Goal: Task Accomplishment & Management: Manage account settings

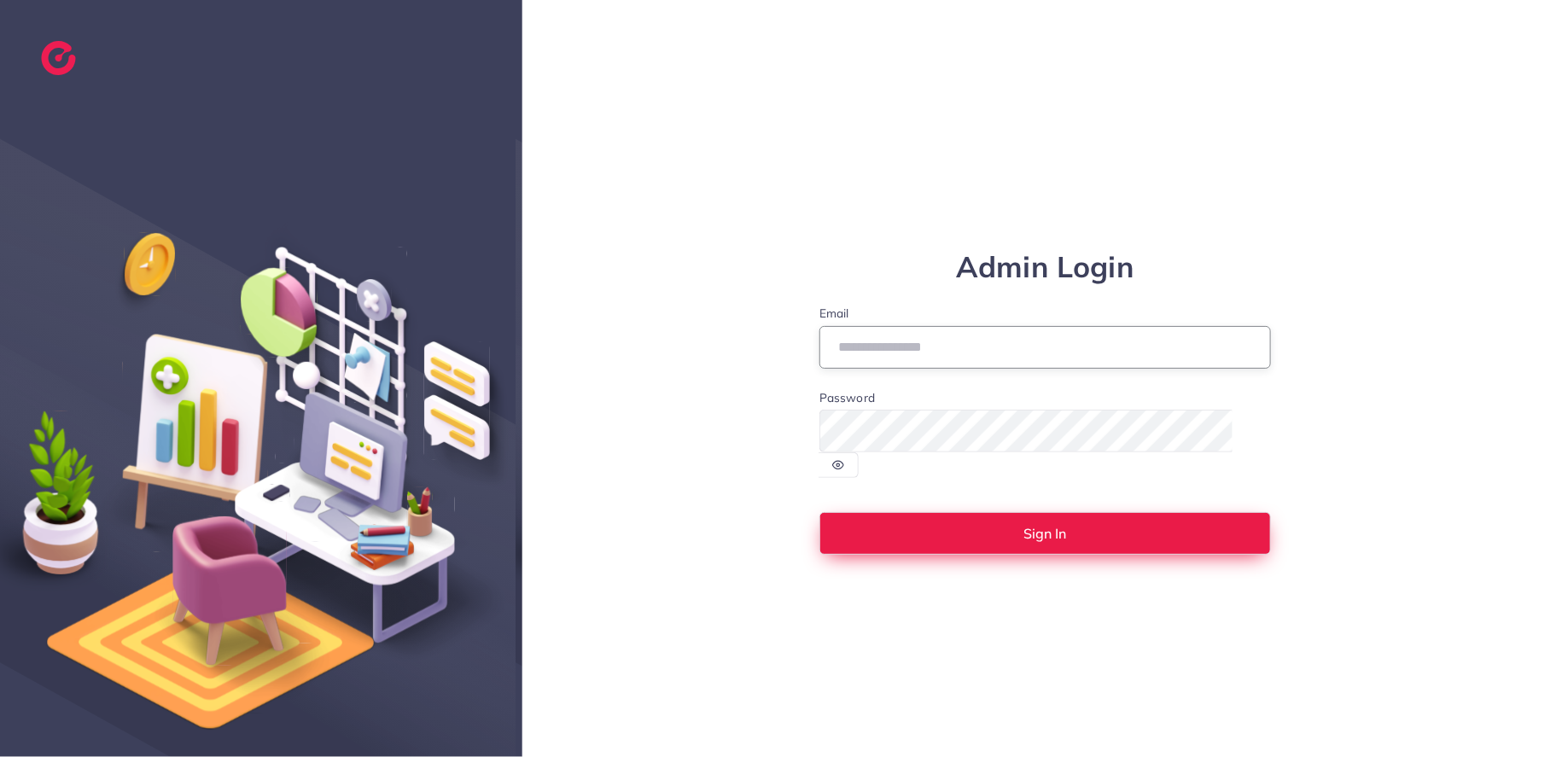
type input "**********"
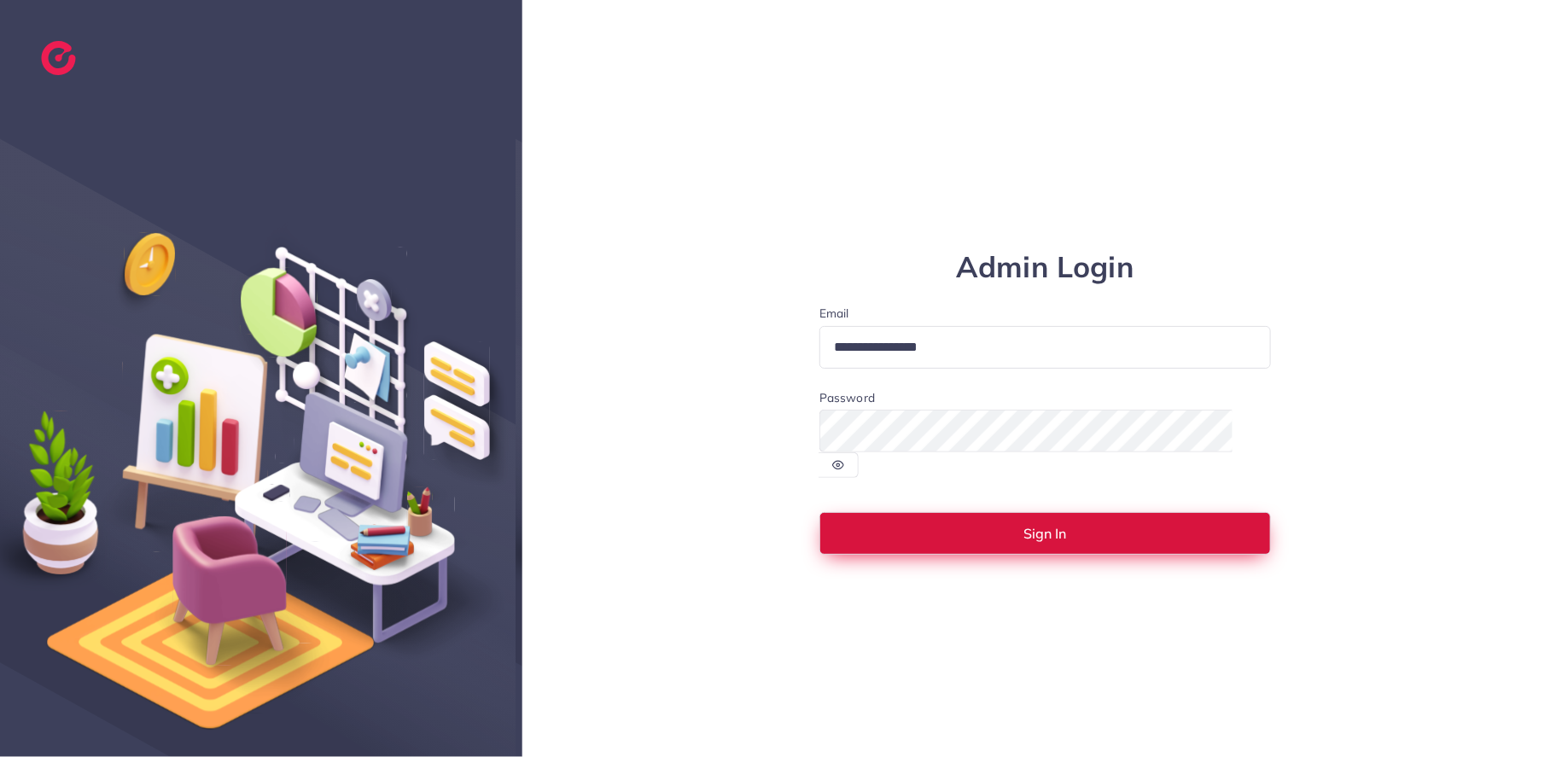
click at [1065, 527] on span "Sign In" at bounding box center [1045, 533] width 43 height 14
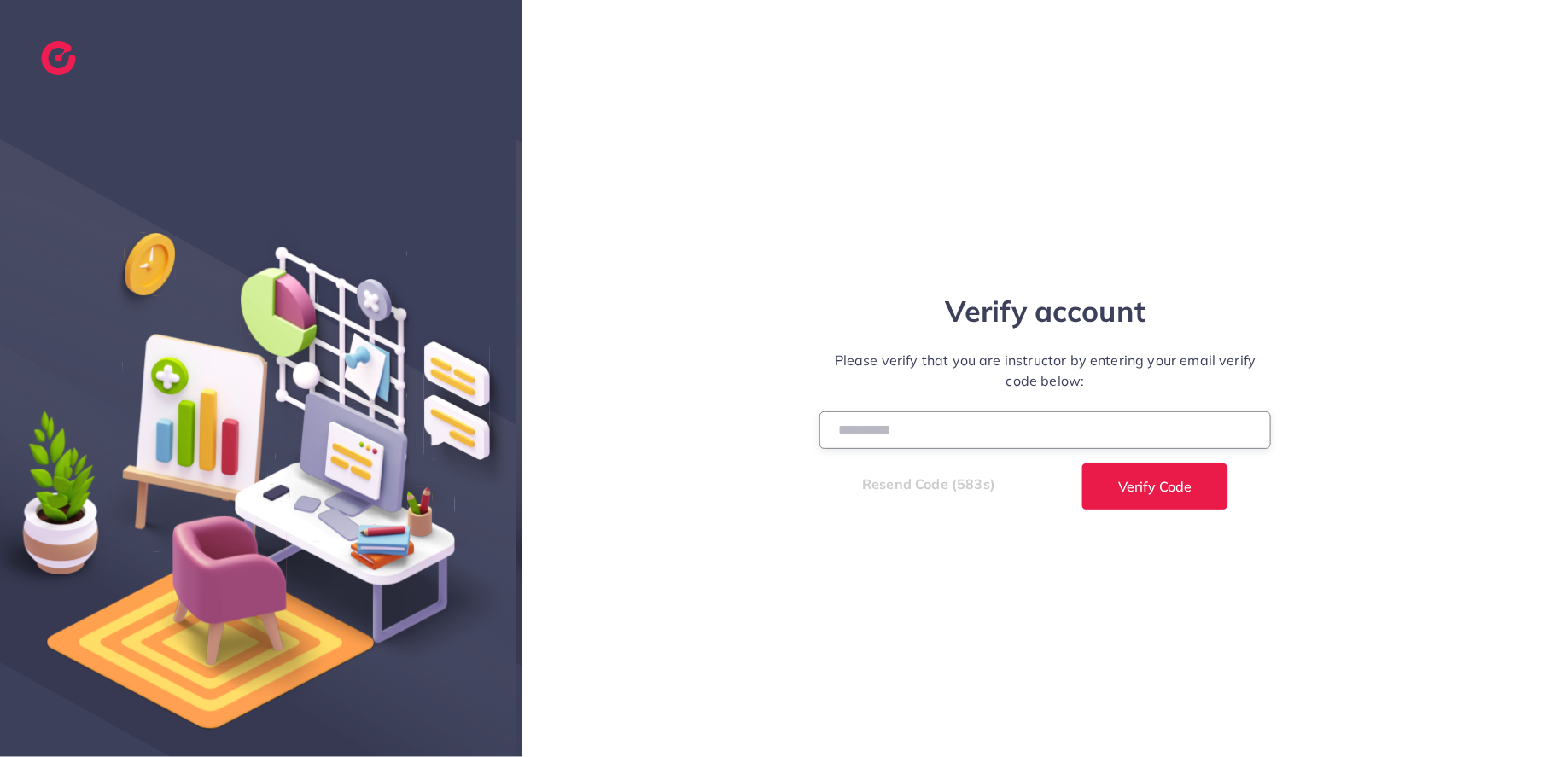
click at [1266, 418] on input "number" at bounding box center [1045, 429] width 452 height 37
click at [1255, 419] on input "number" at bounding box center [1045, 429] width 452 height 37
paste input "******"
type input "******"
click at [1170, 476] on button "Verify Code" at bounding box center [1156, 487] width 147 height 48
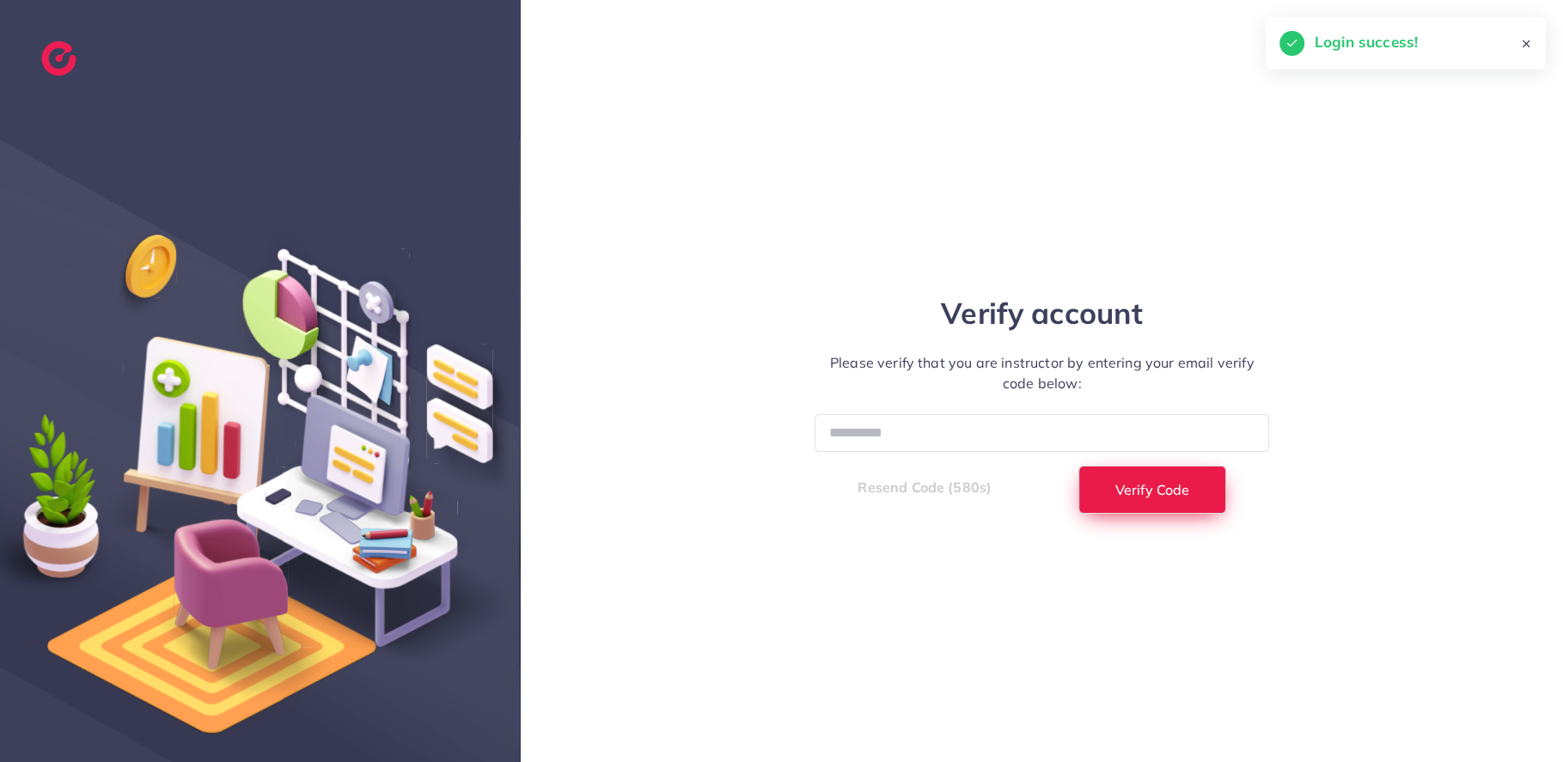
select select "*"
select select "****"
select select "*"
select select "****"
select select "*"
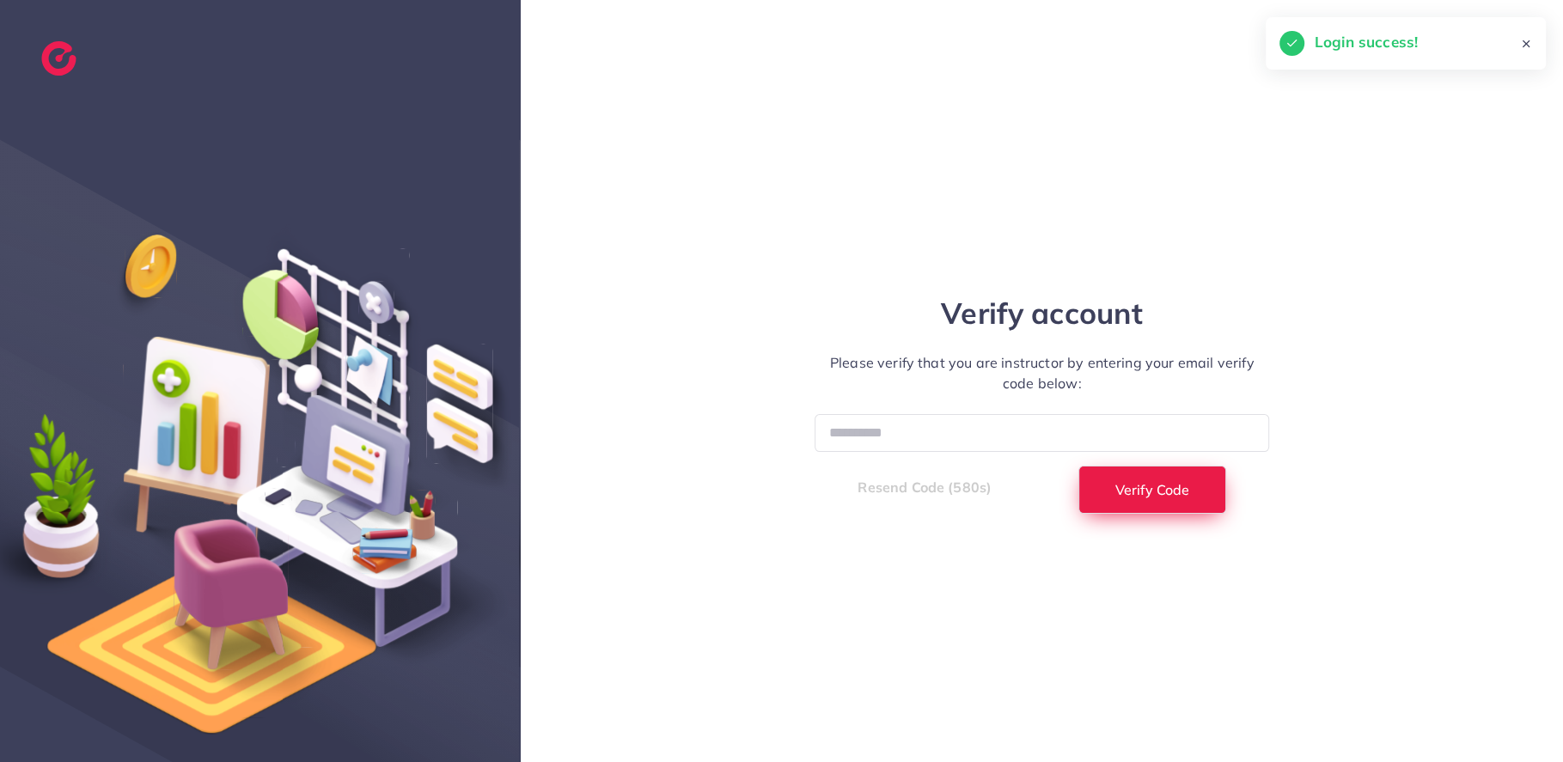
select select "****"
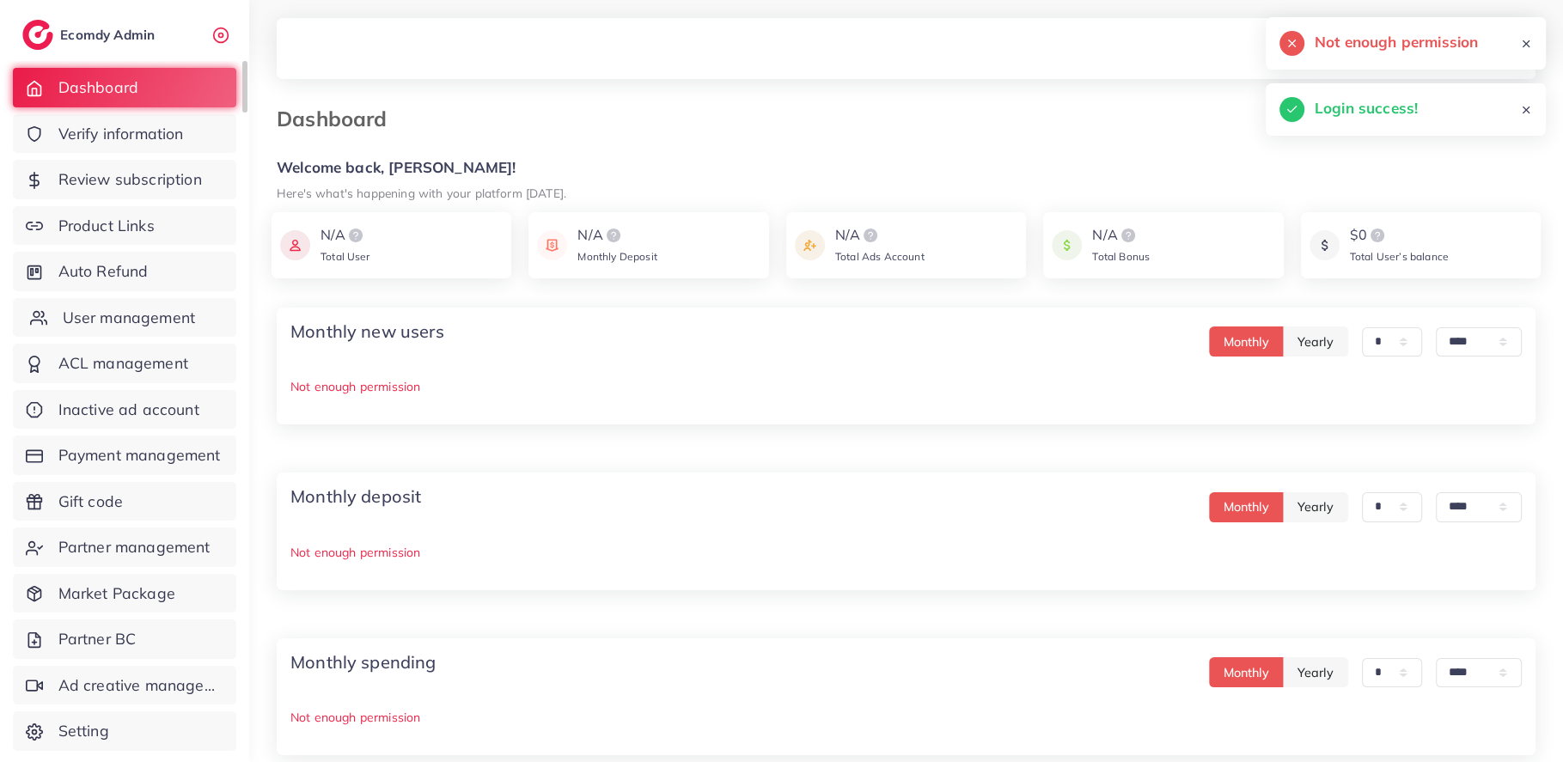
click at [163, 317] on span "User management" at bounding box center [129, 318] width 132 height 22
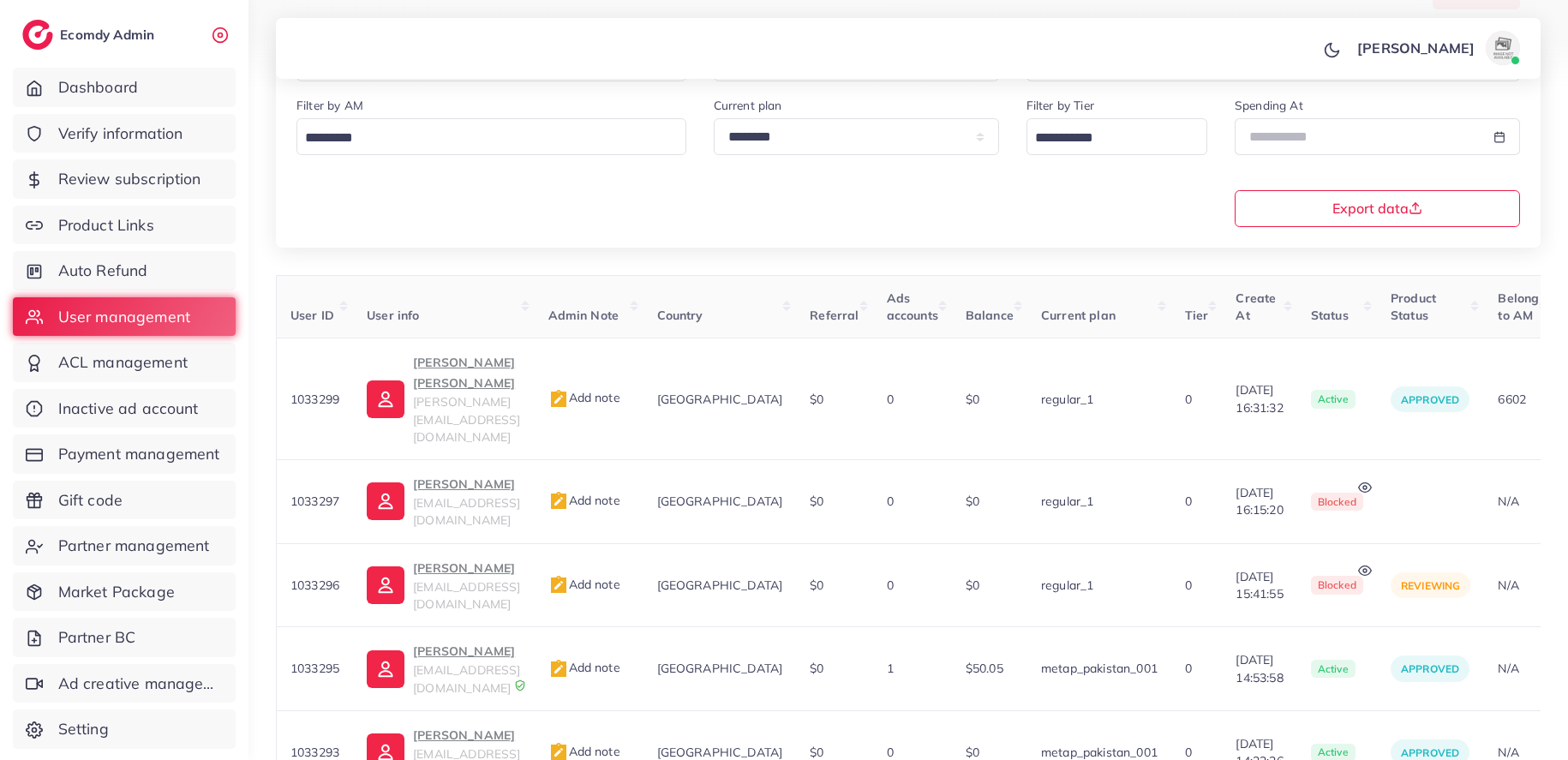
scroll to position [287, 0]
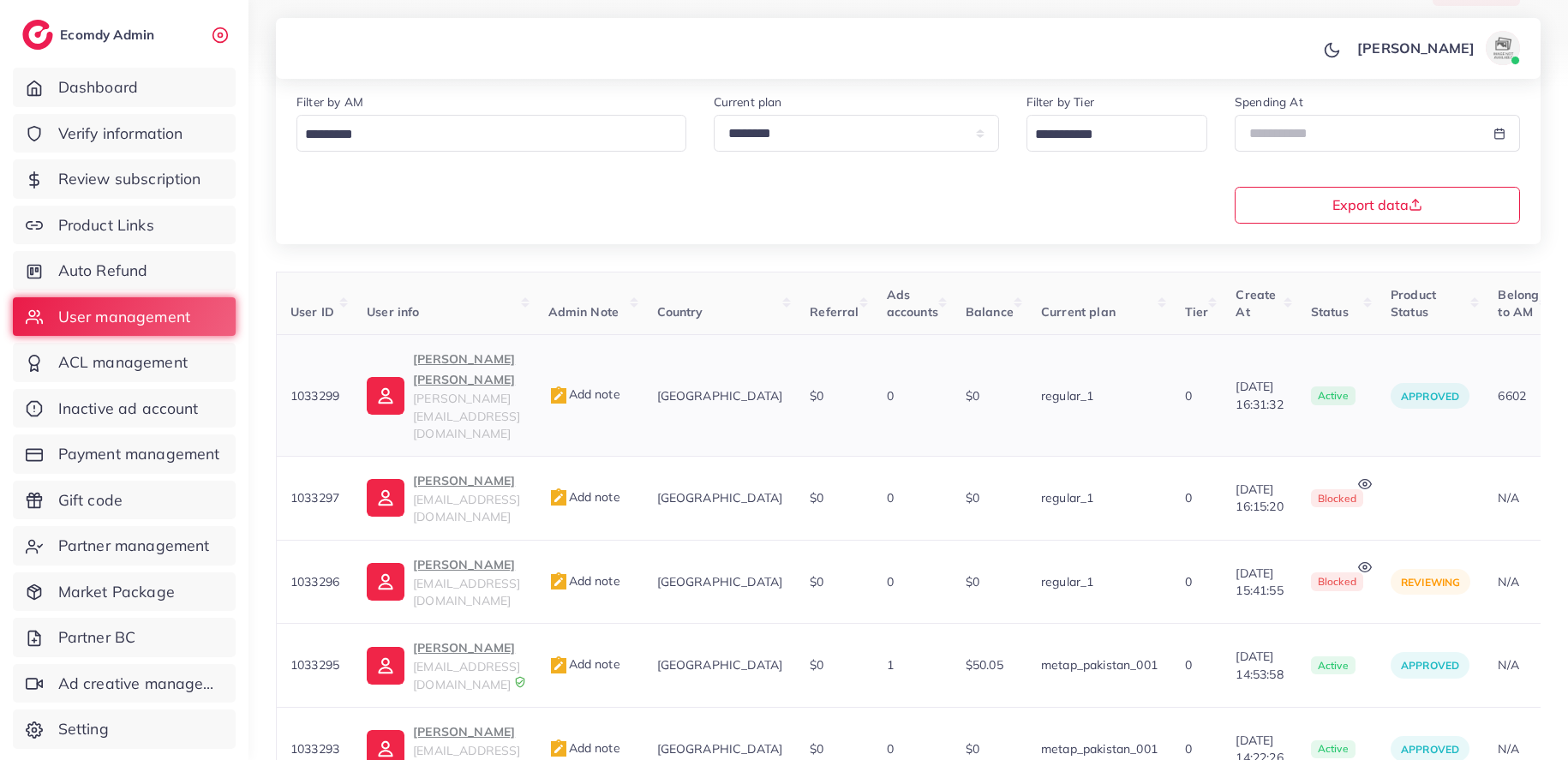
click at [309, 388] on span "1033299" at bounding box center [314, 395] width 49 height 15
copy span "1033299"
click at [309, 388] on span "1033299" at bounding box center [314, 395] width 49 height 15
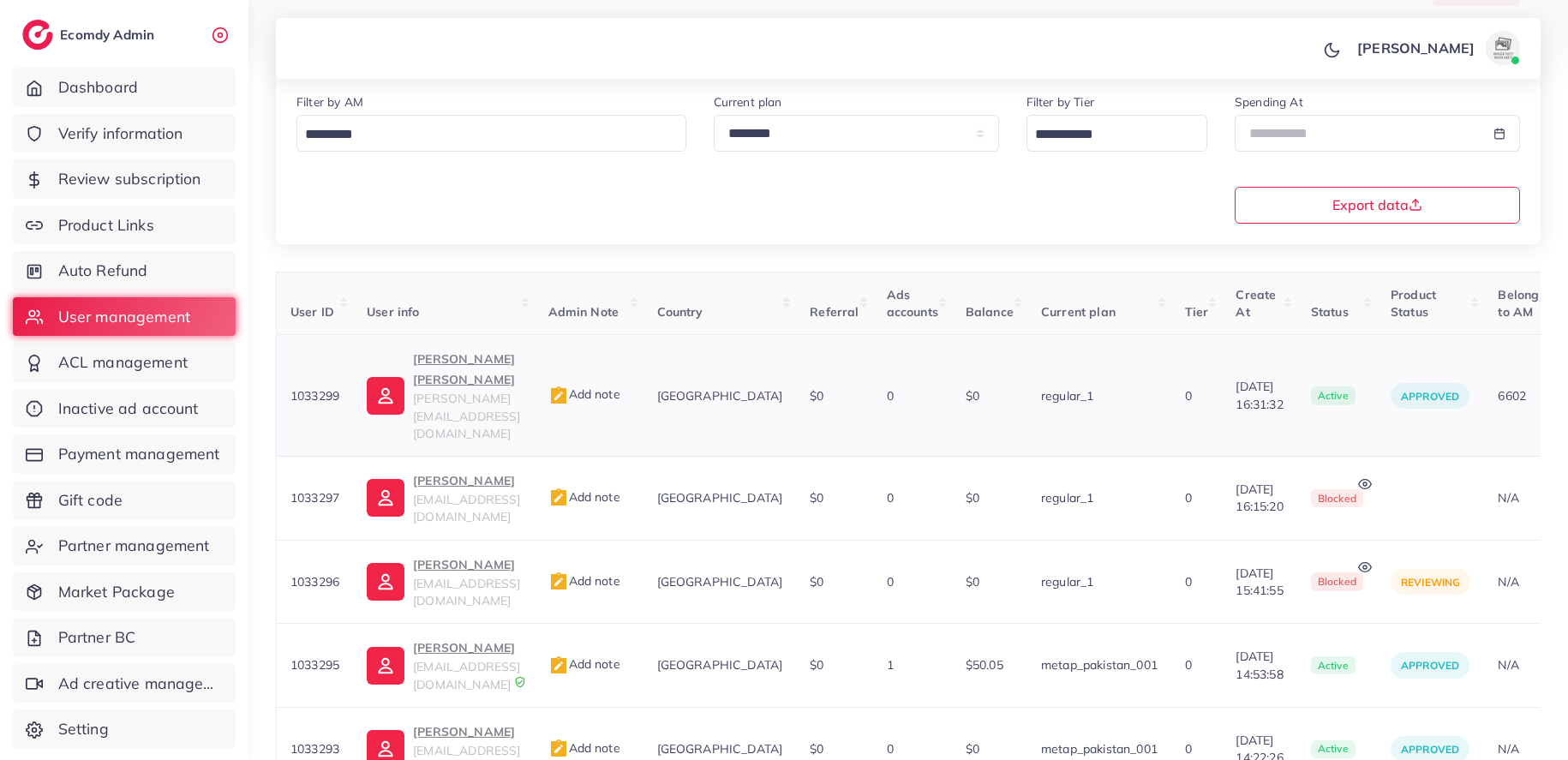
click at [309, 388] on span "1033299" at bounding box center [314, 395] width 49 height 15
copy span "1033299"
click at [456, 368] on p "Le Minh Thach" at bounding box center [466, 369] width 107 height 41
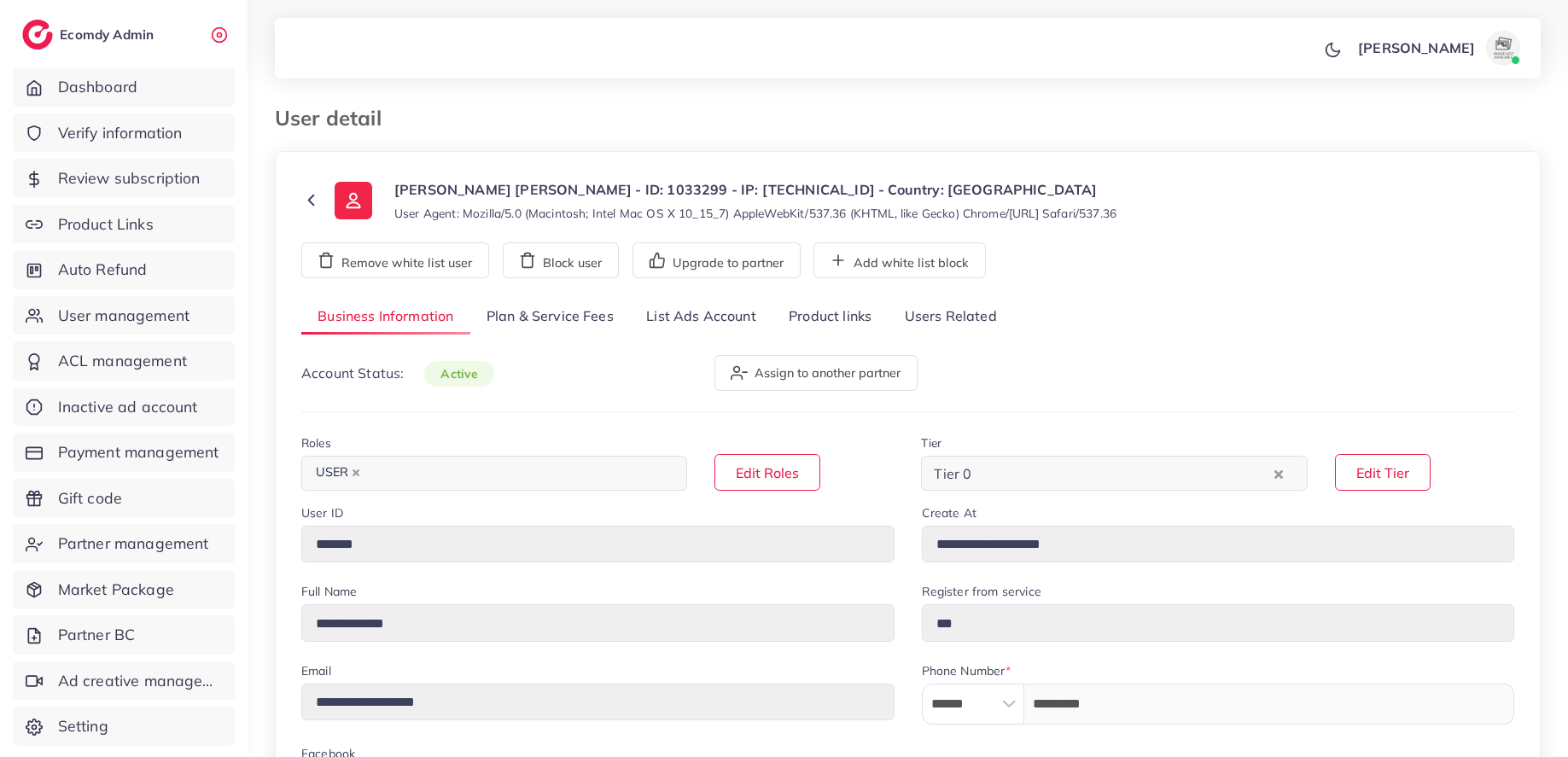
select select "*******"
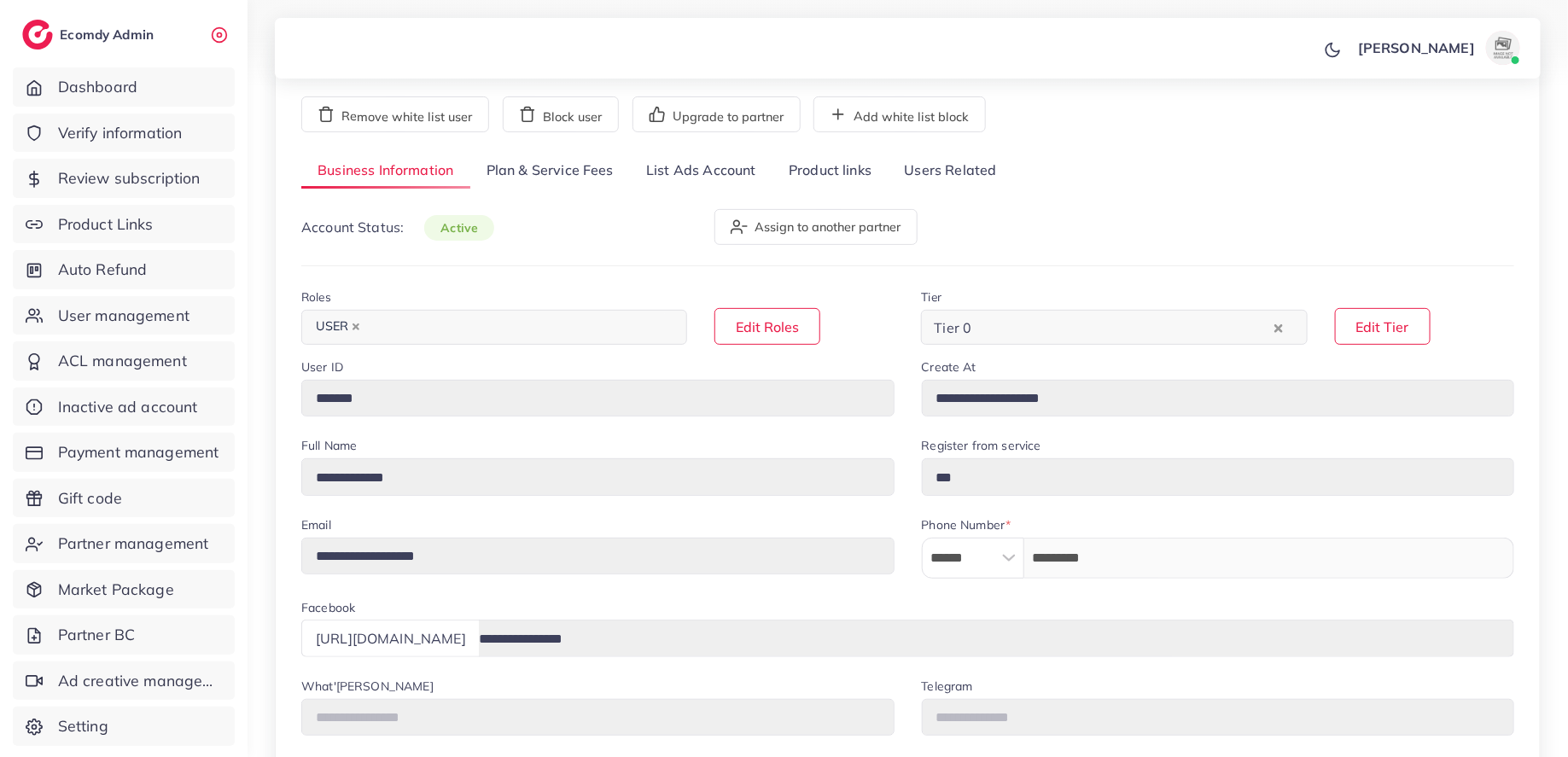
scroll to position [180, 0]
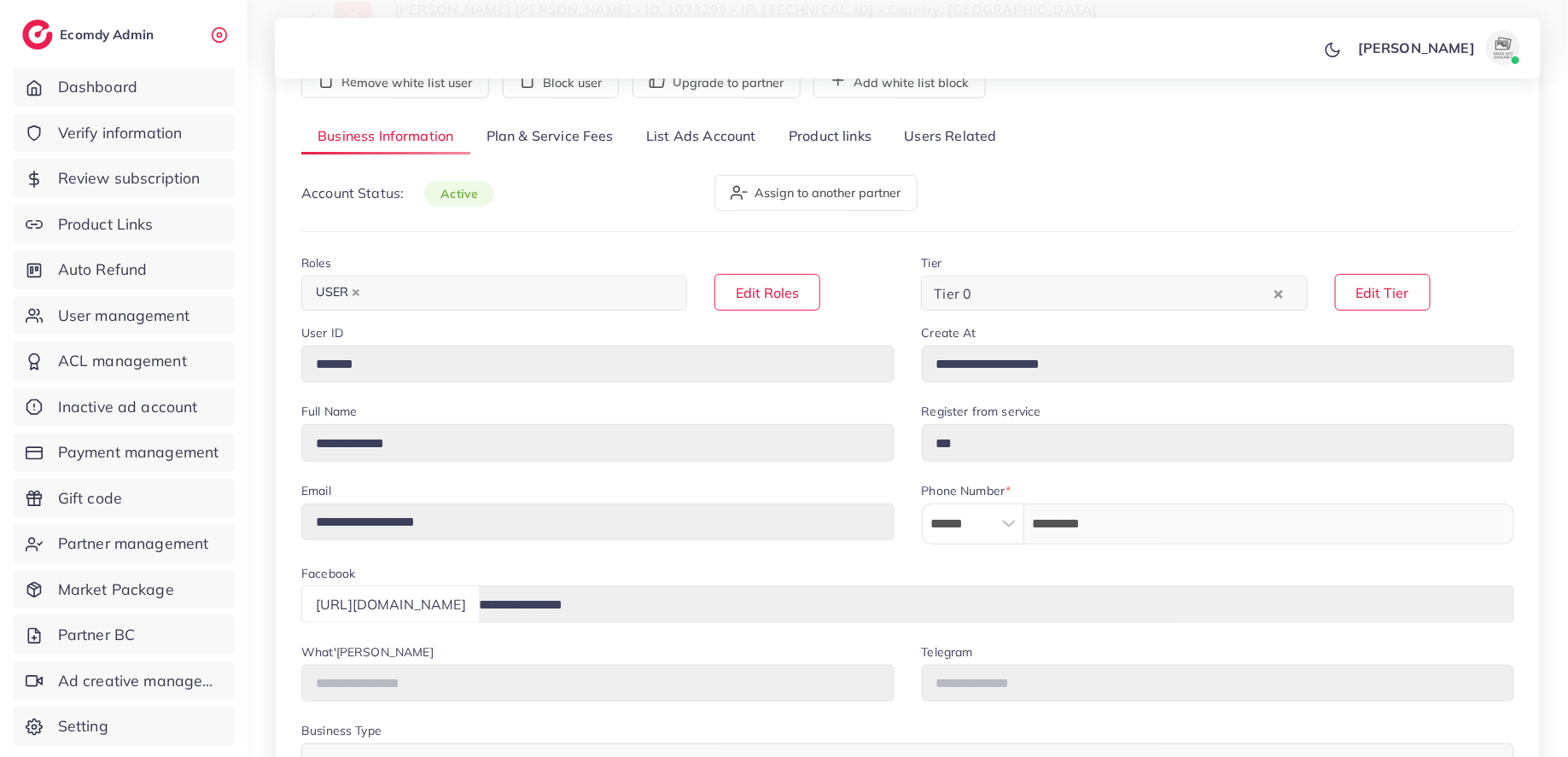
click at [592, 125] on link "Plan & Service Fees" at bounding box center [549, 136] width 160 height 37
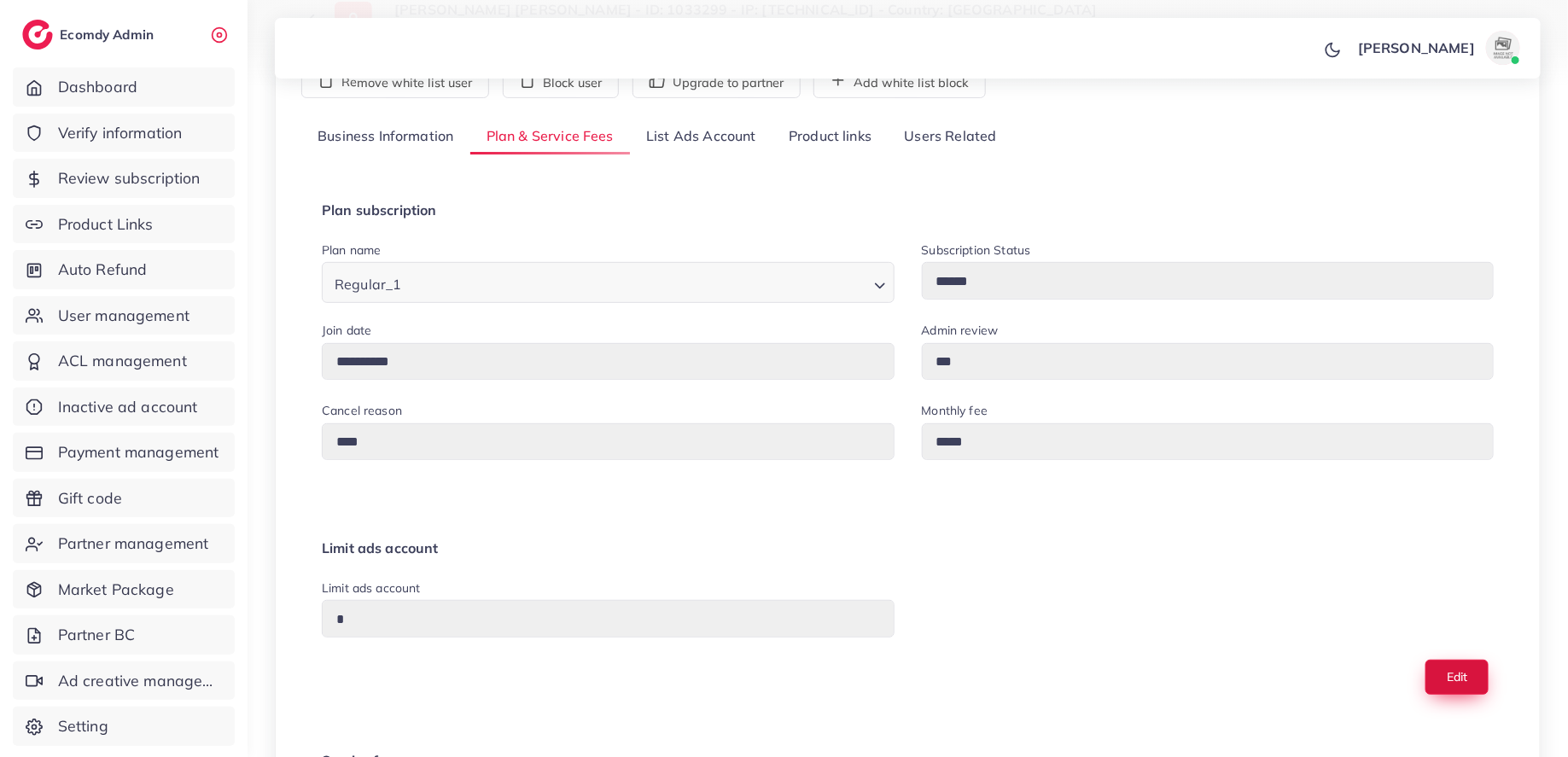
click at [1446, 682] on button "Edit" at bounding box center [1458, 677] width 64 height 35
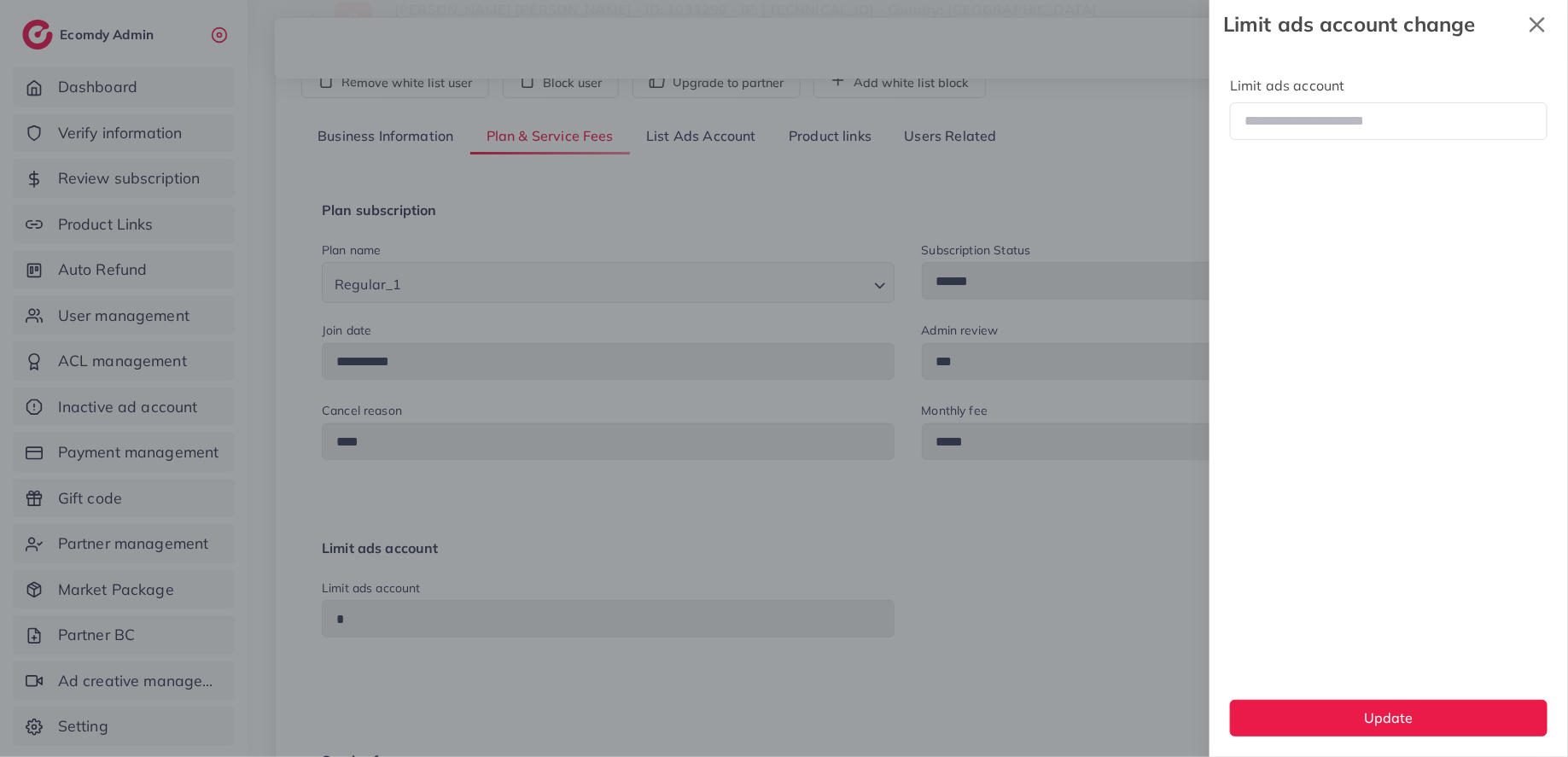
click at [1538, 19] on icon "x" at bounding box center [1537, 25] width 34 height 34
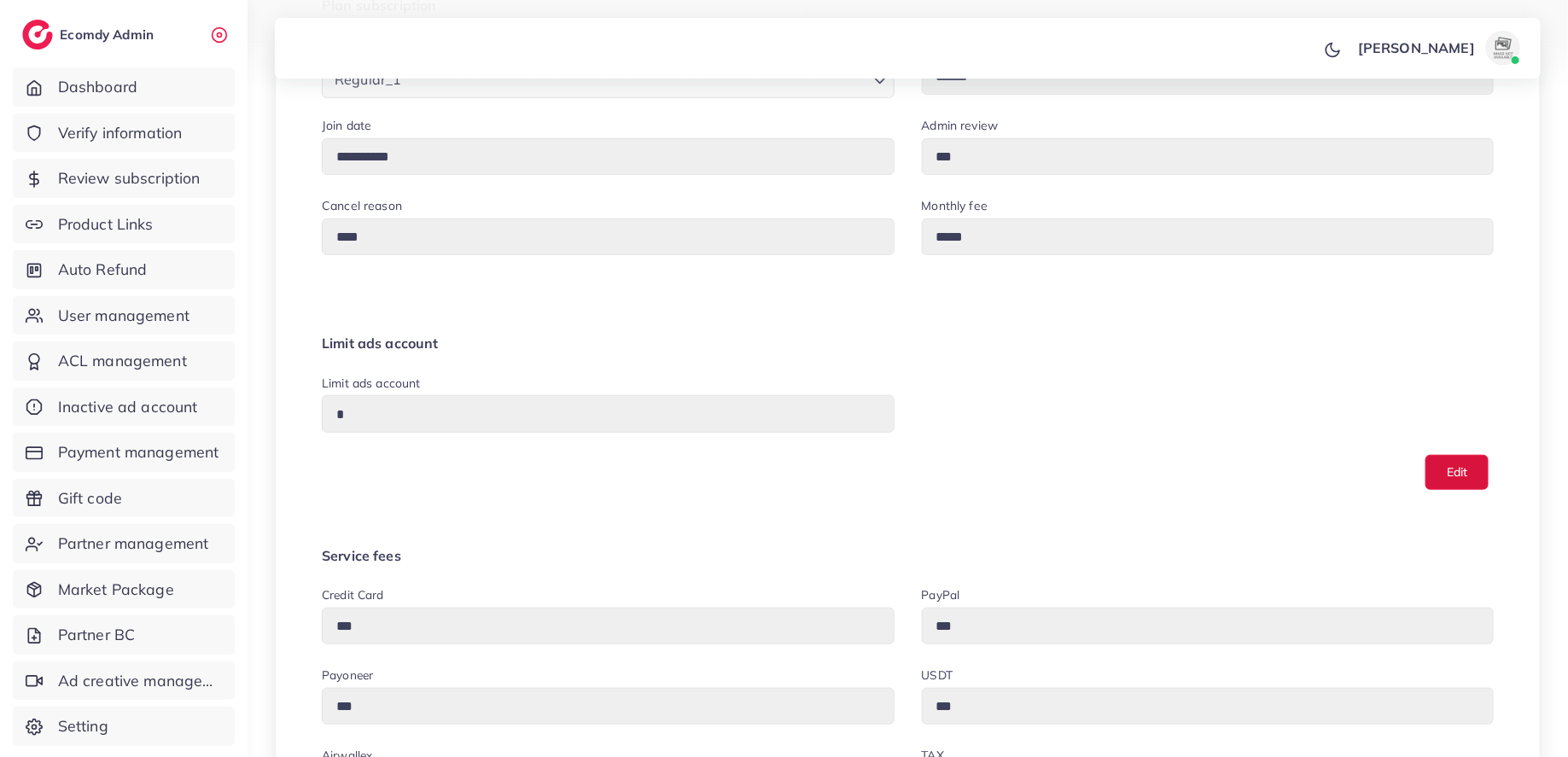
scroll to position [0, 0]
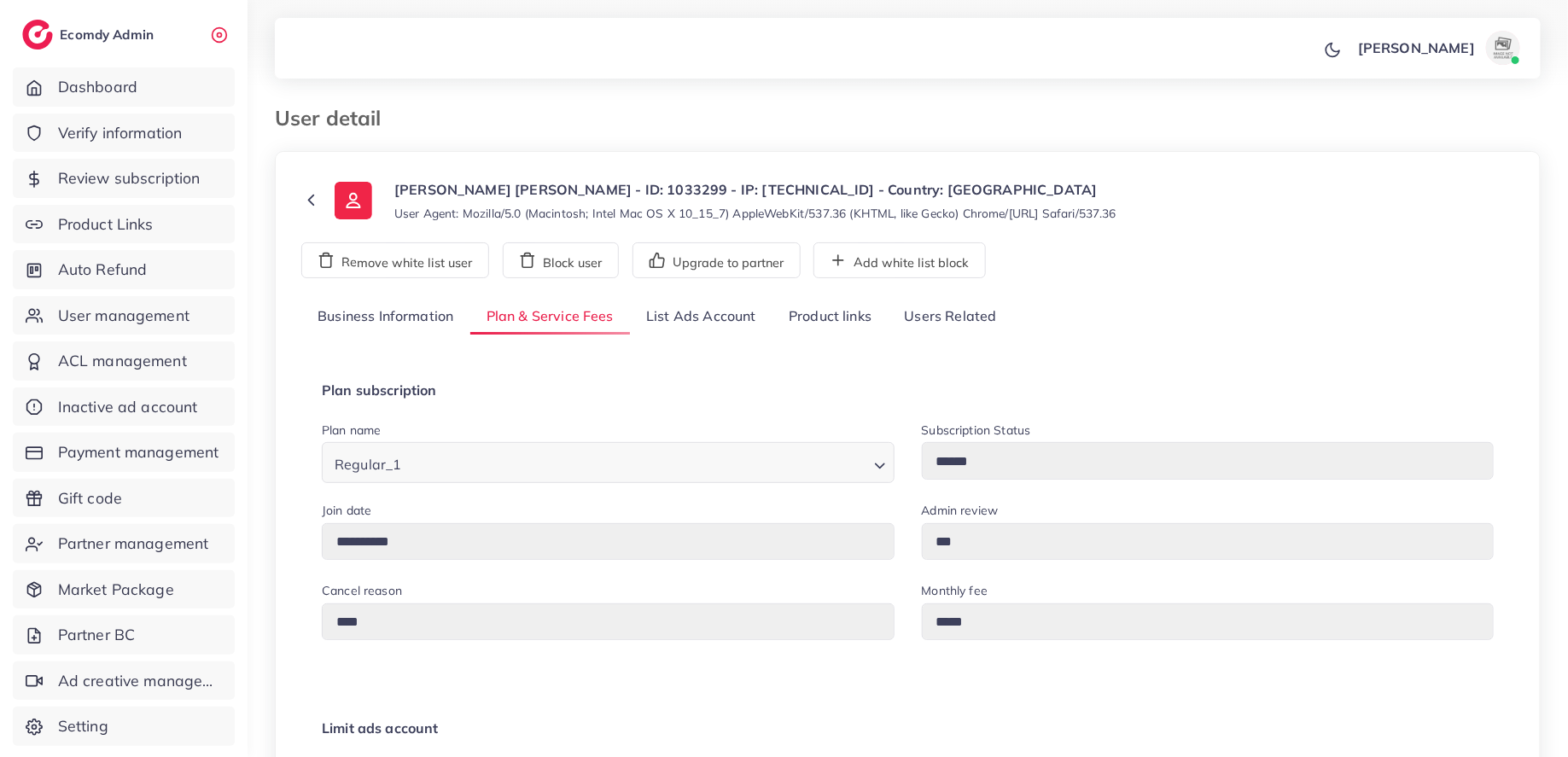
click at [651, 327] on link "List Ads Account" at bounding box center [701, 317] width 142 height 37
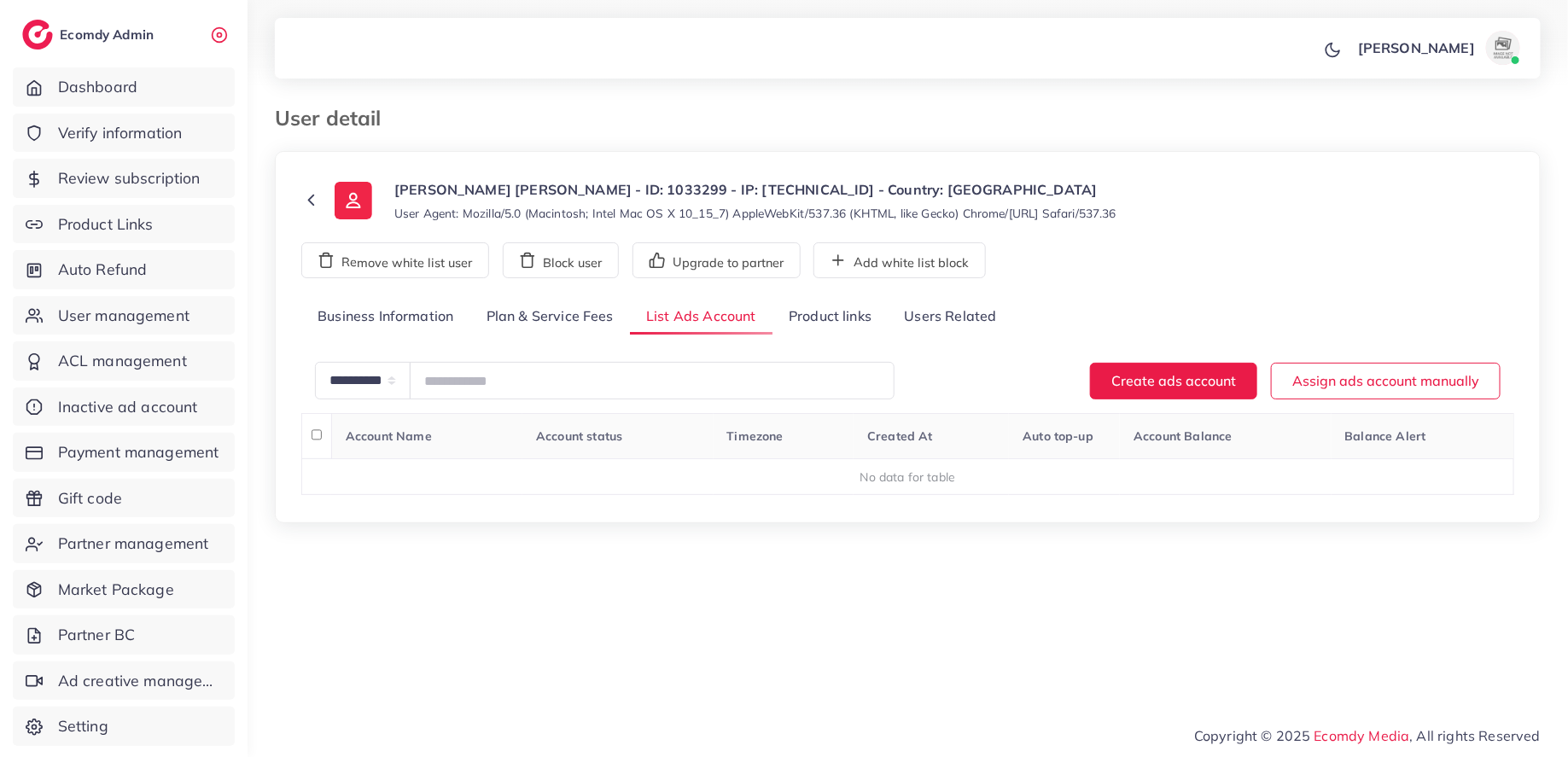
click at [840, 303] on link "Product links" at bounding box center [831, 317] width 115 height 37
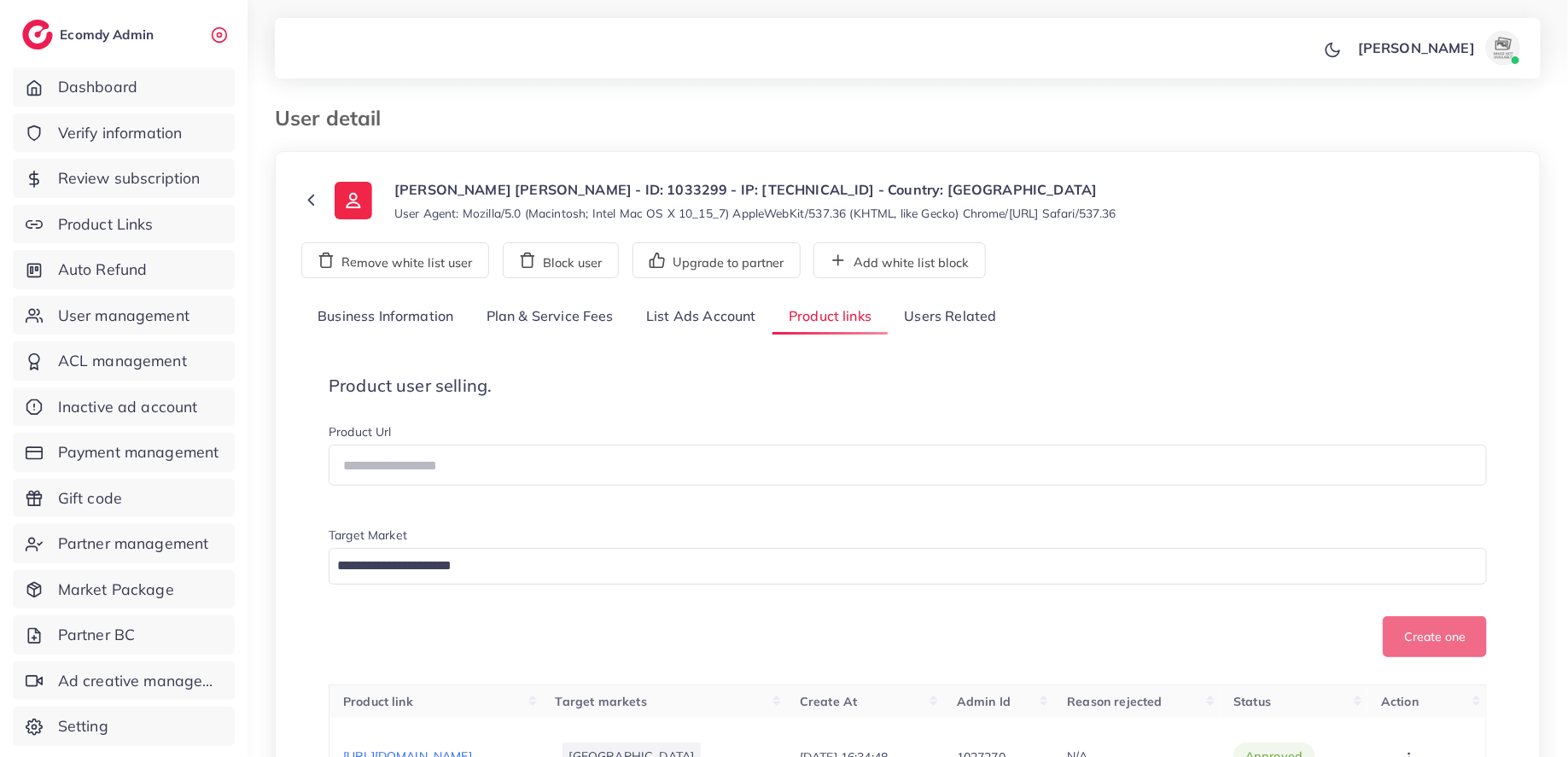
click at [567, 308] on link "Plan & Service Fees" at bounding box center [549, 317] width 160 height 37
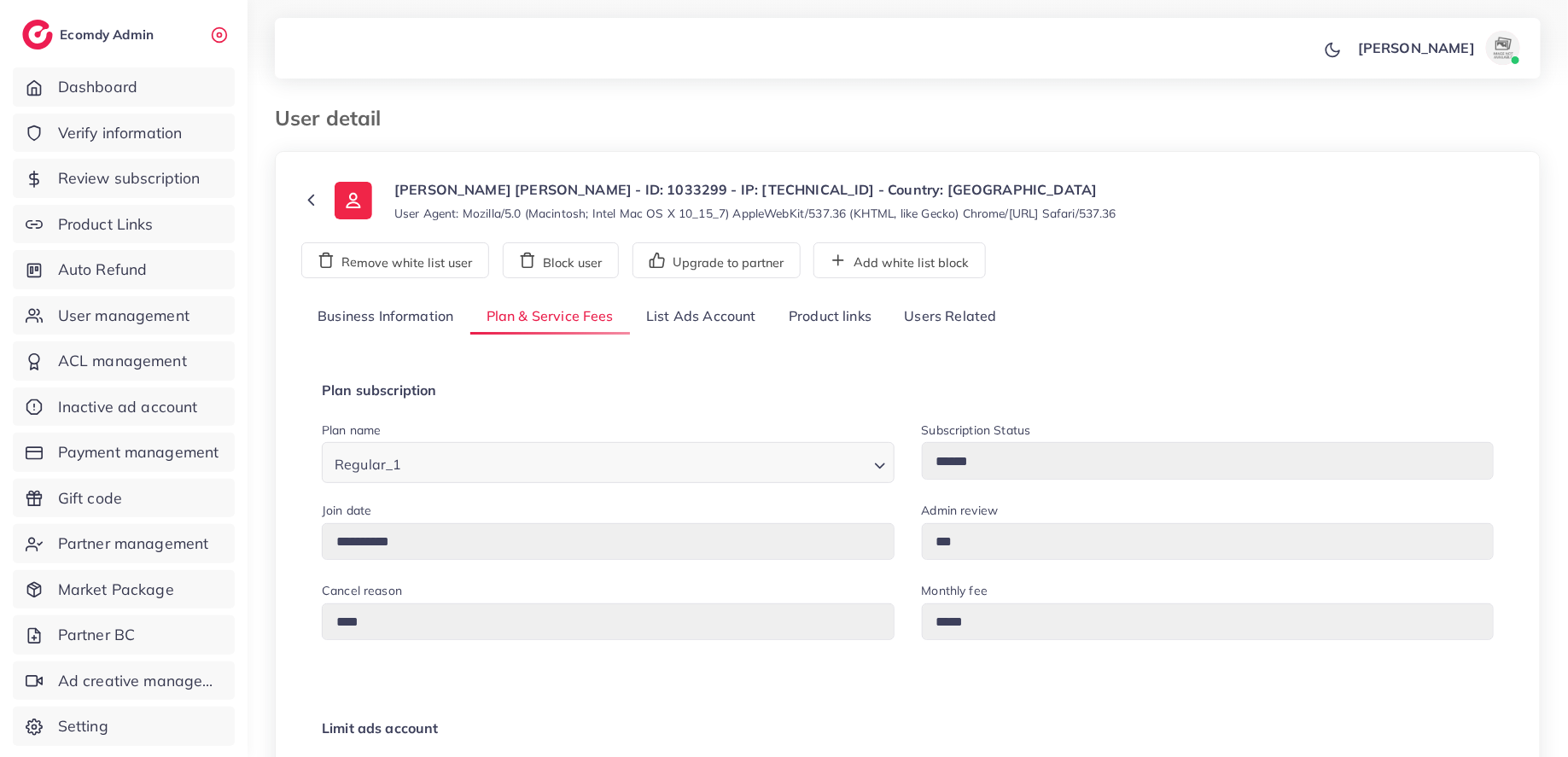
click at [413, 312] on link "Business Information" at bounding box center [386, 317] width 169 height 37
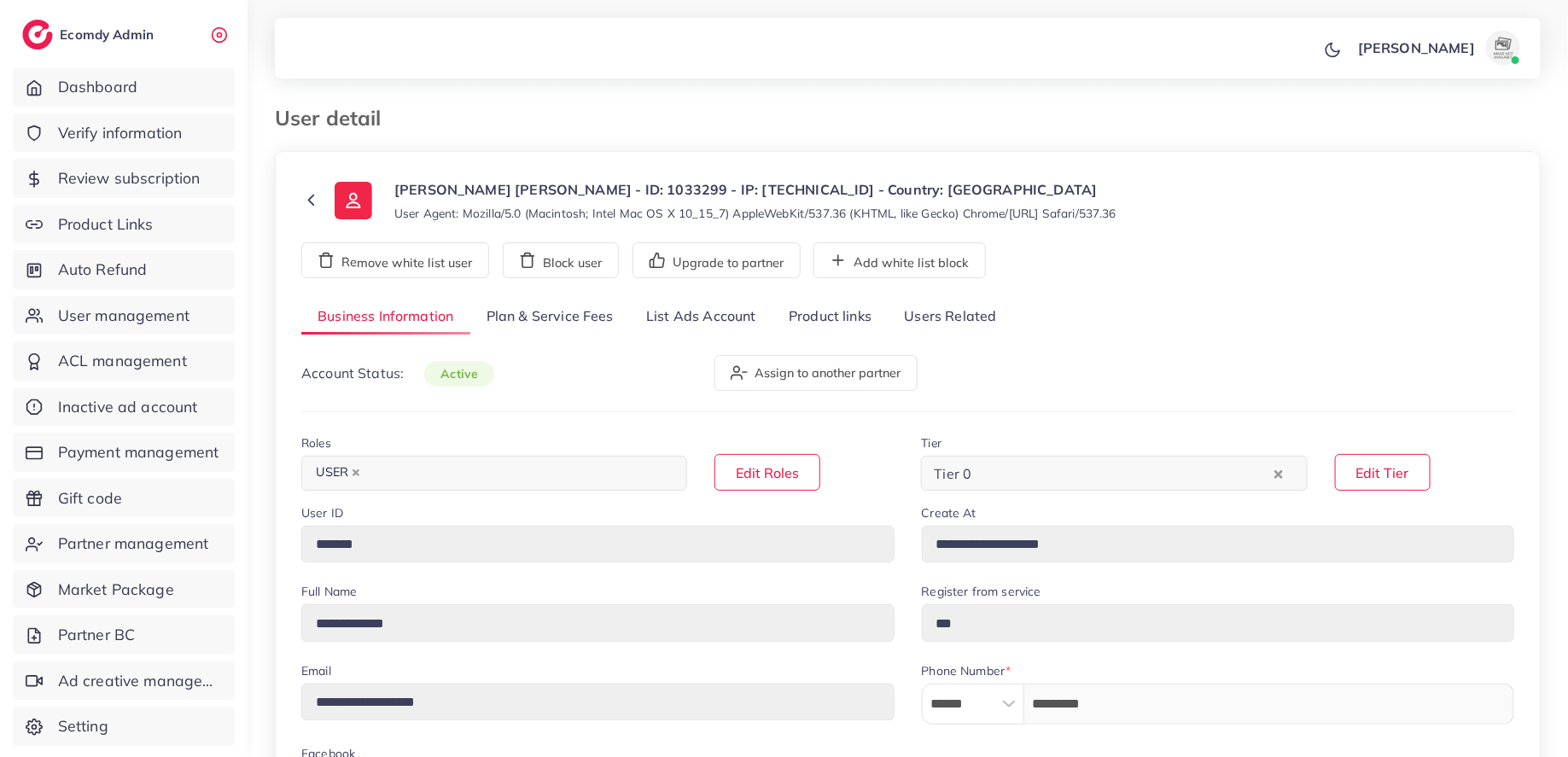
click at [537, 189] on p "[PERSON_NAME] [PERSON_NAME] - ID: 1033299 - IP: [TECHNICAL_ID] - Country: [GEOG…" at bounding box center [755, 189] width 722 height 21
copy p "1033299"
click at [154, 305] on span "User management" at bounding box center [128, 316] width 131 height 22
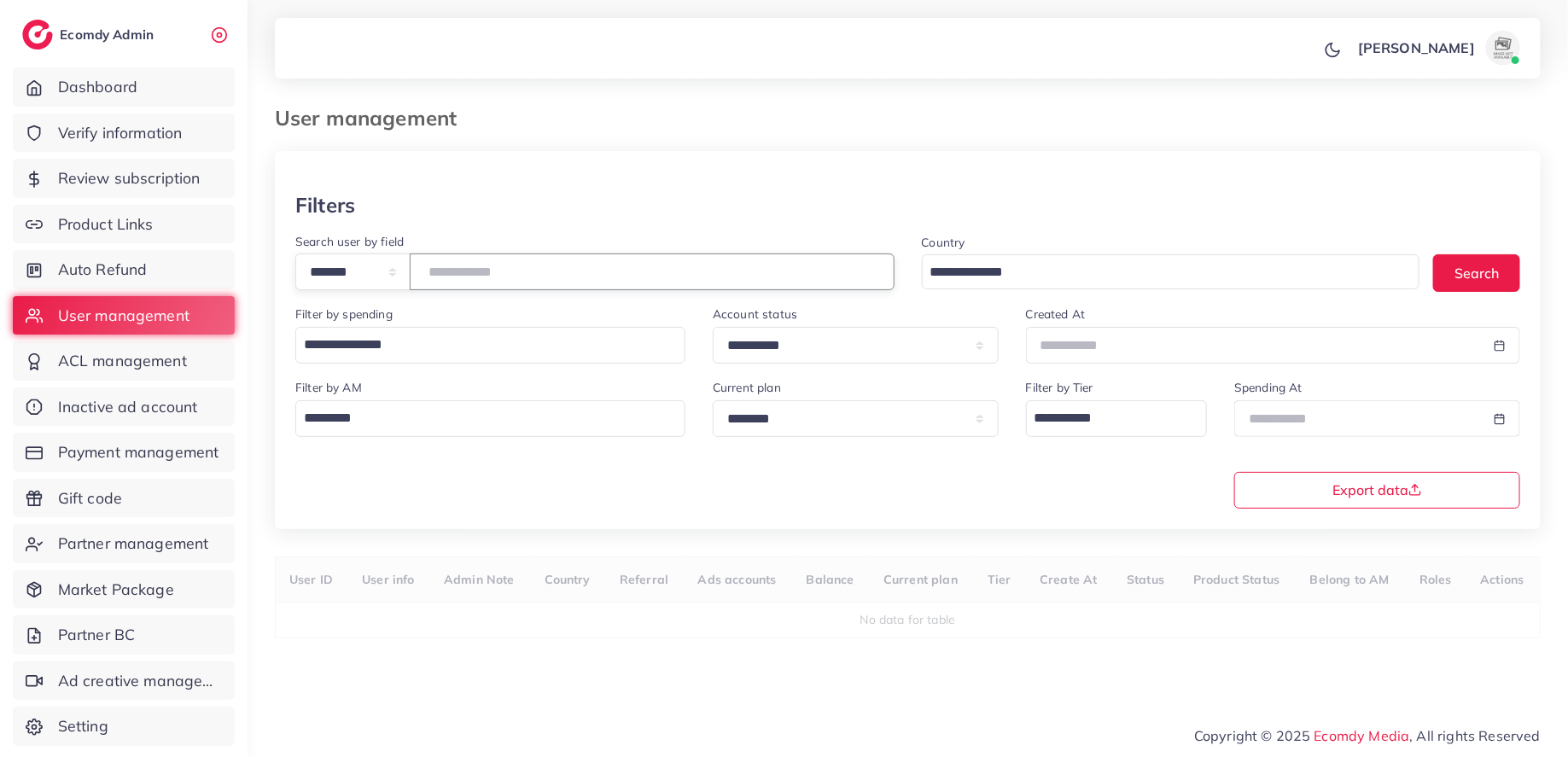
click at [534, 264] on input "number" at bounding box center [652, 271] width 485 height 37
paste input "*******"
type input "*******"
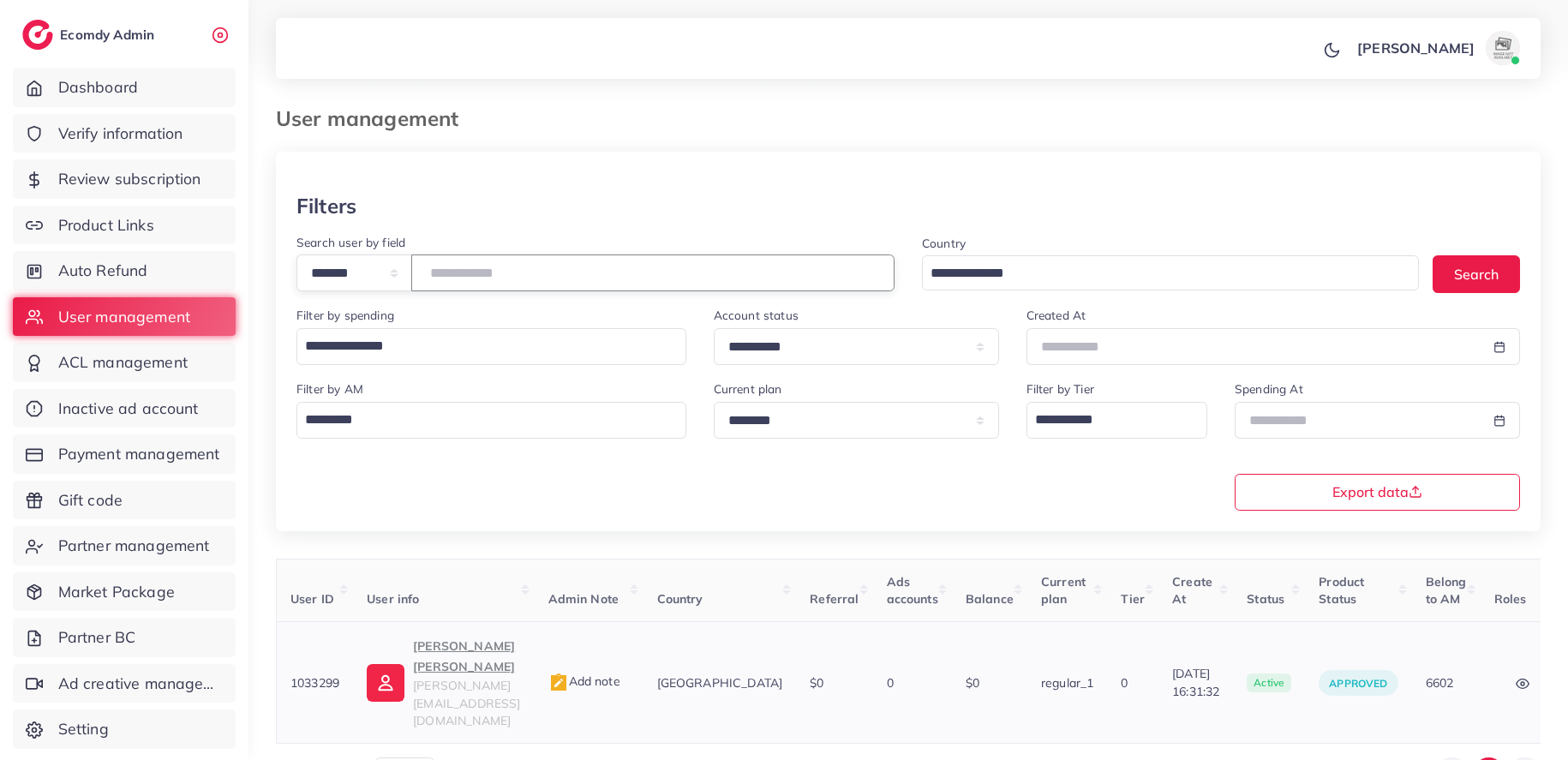
scroll to position [0, 74]
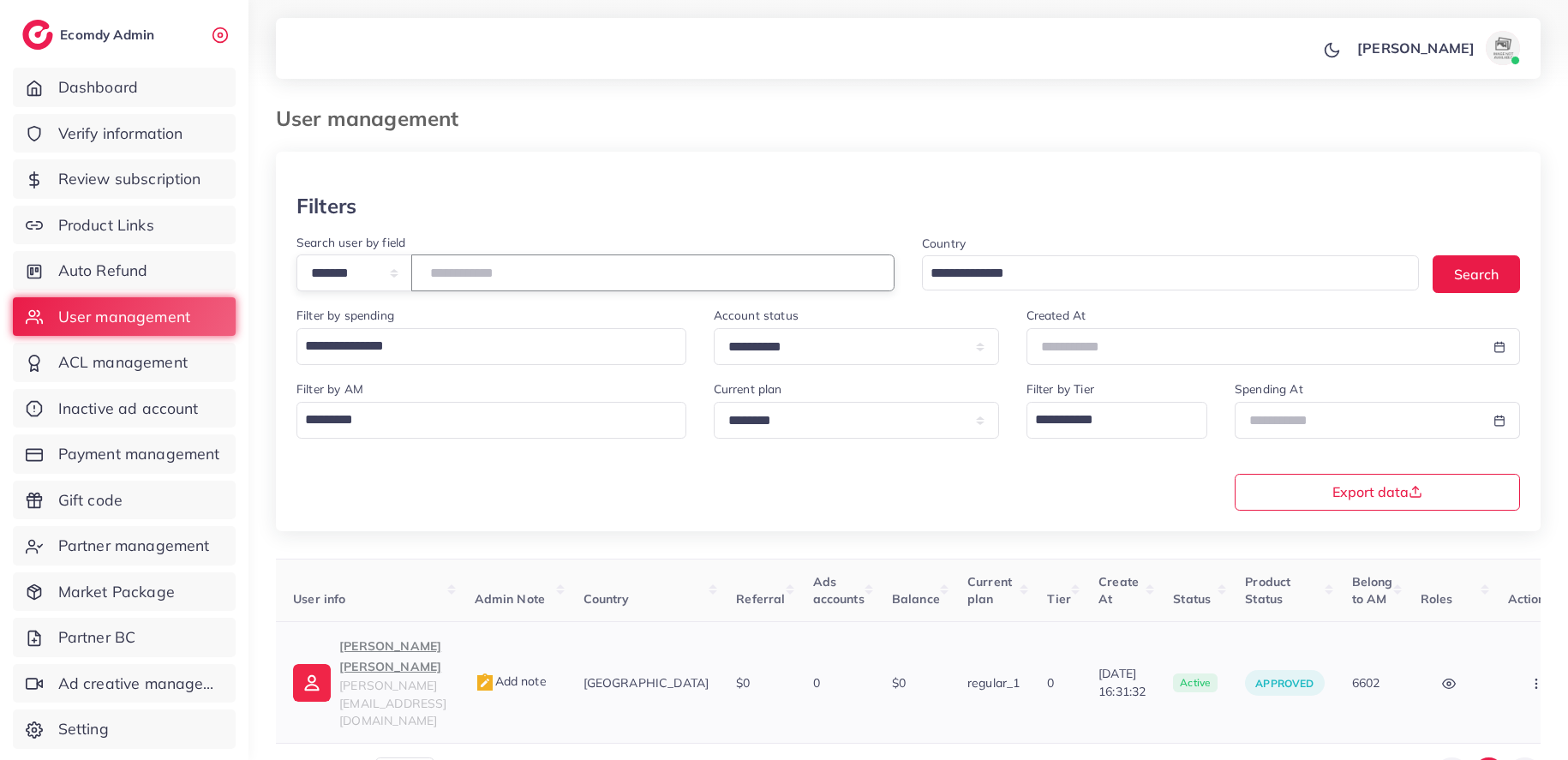
click at [1508, 665] on button "button" at bounding box center [1538, 682] width 60 height 39
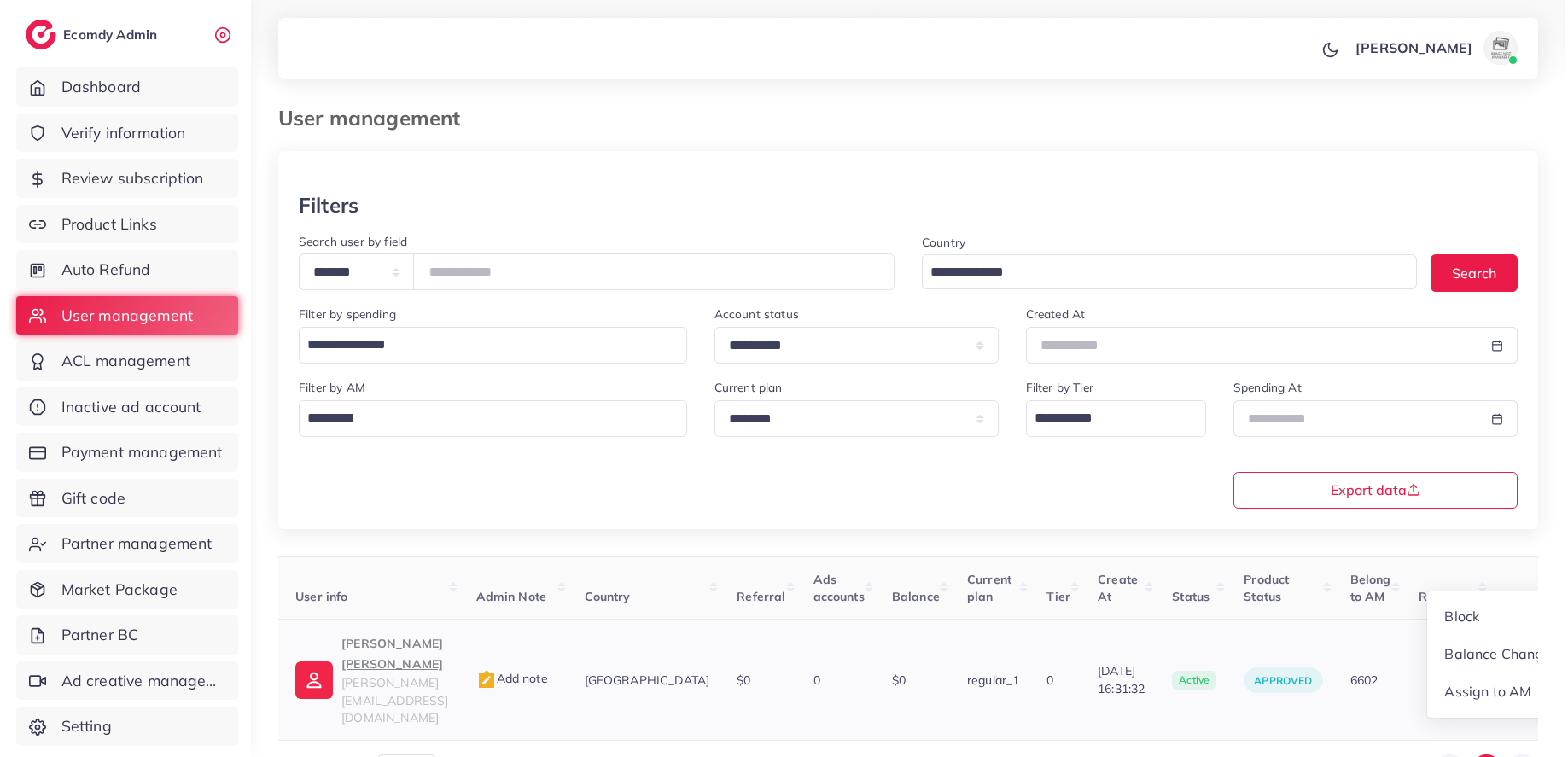
scroll to position [3, 74]
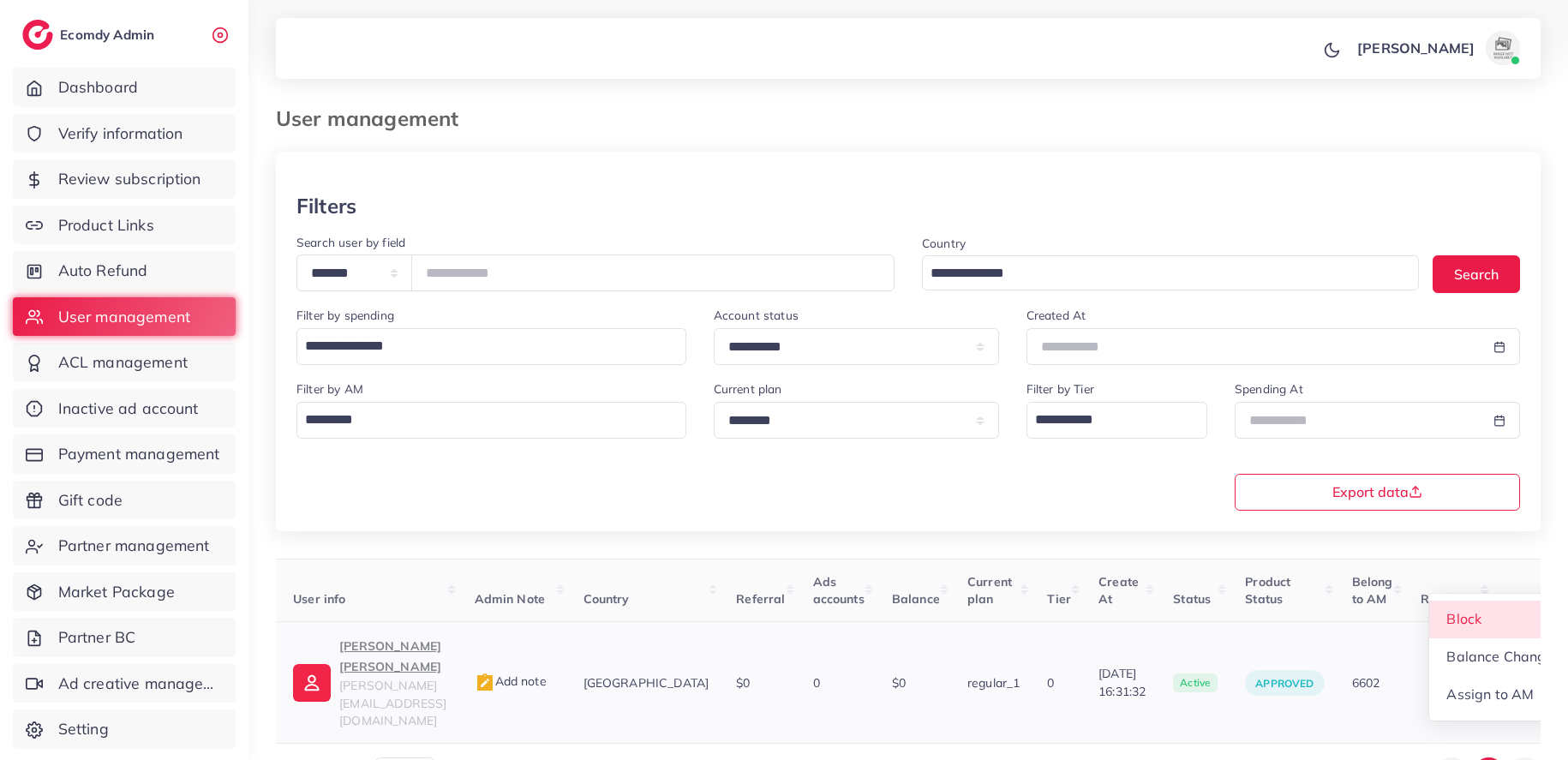
click at [1485, 600] on link "Block" at bounding box center [1500, 619] width 143 height 38
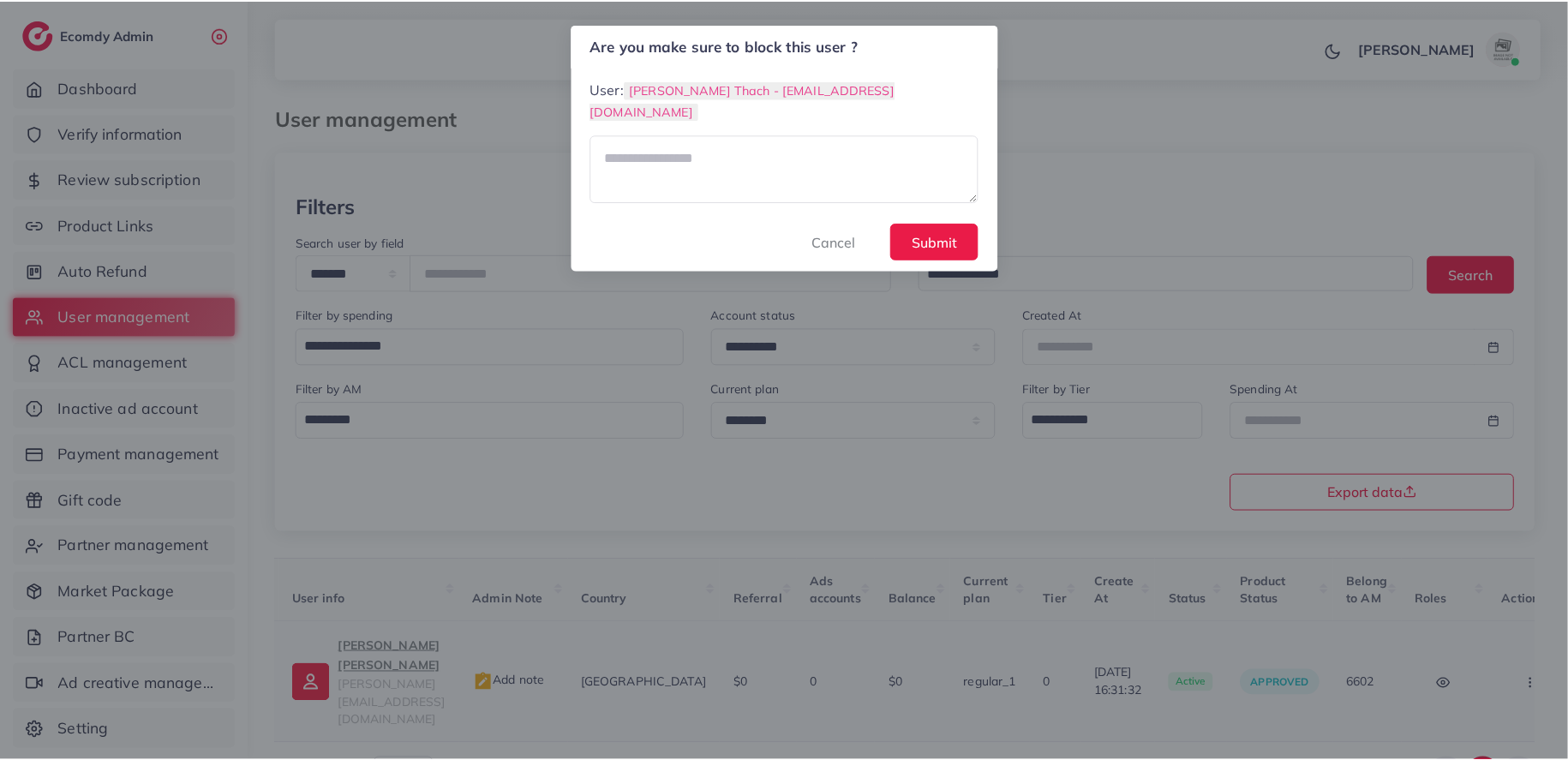
scroll to position [0, 74]
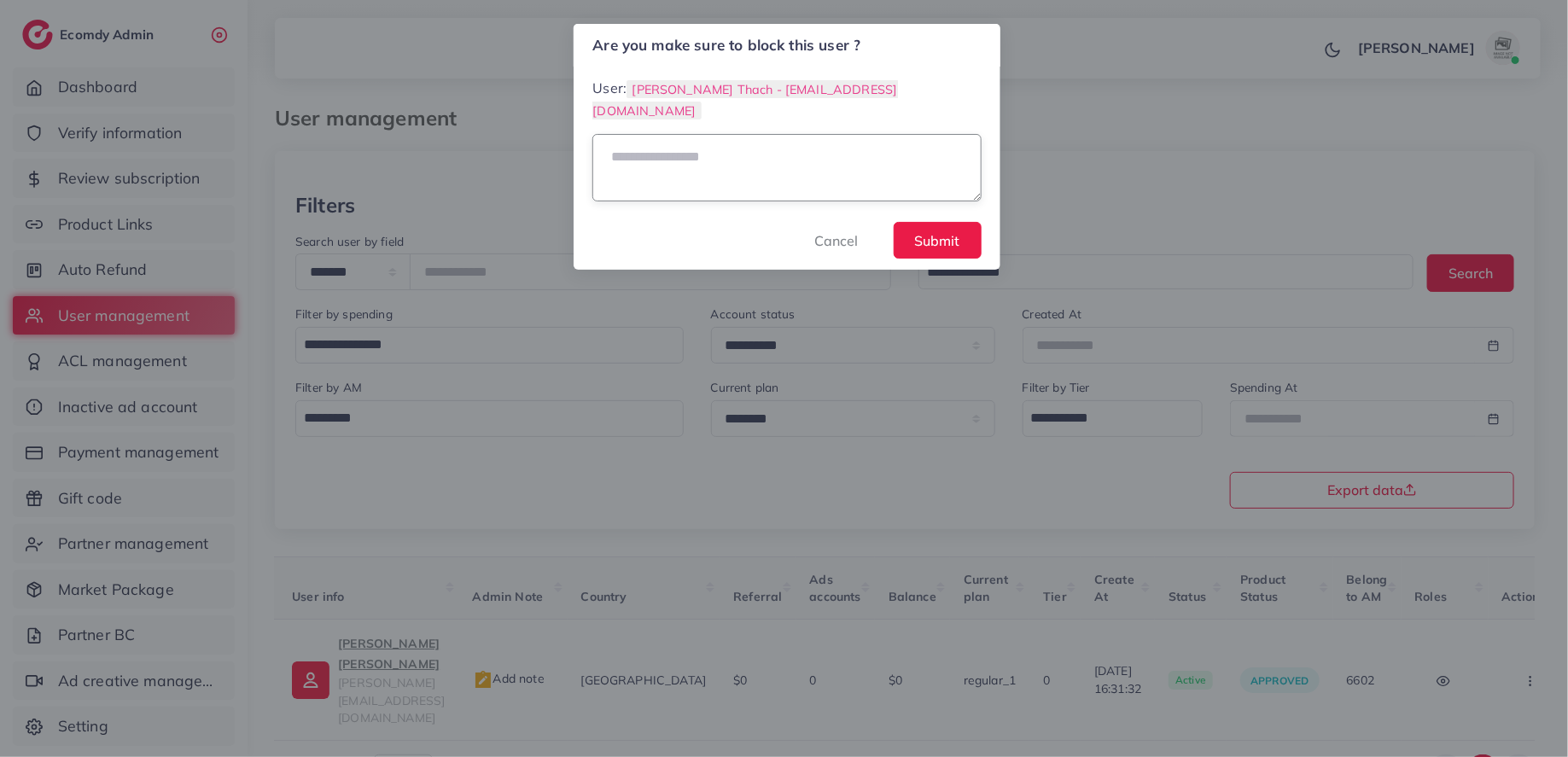
click at [847, 141] on textarea at bounding box center [786, 168] width 389 height 68
type textarea "****"
click at [935, 232] on span "Submit" at bounding box center [938, 240] width 46 height 17
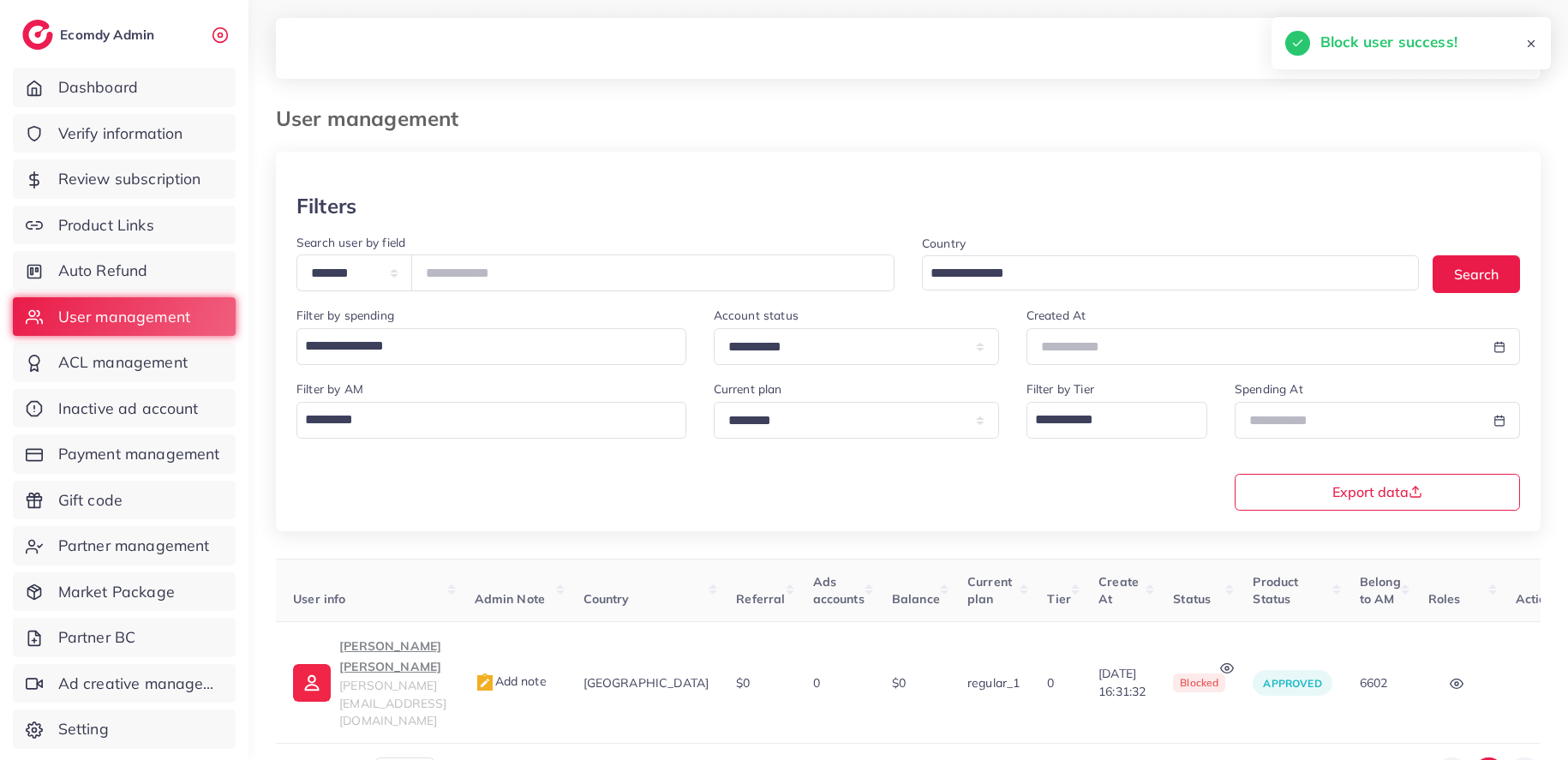
scroll to position [0, 67]
click at [1523, 663] on button "button" at bounding box center [1553, 682] width 60 height 39
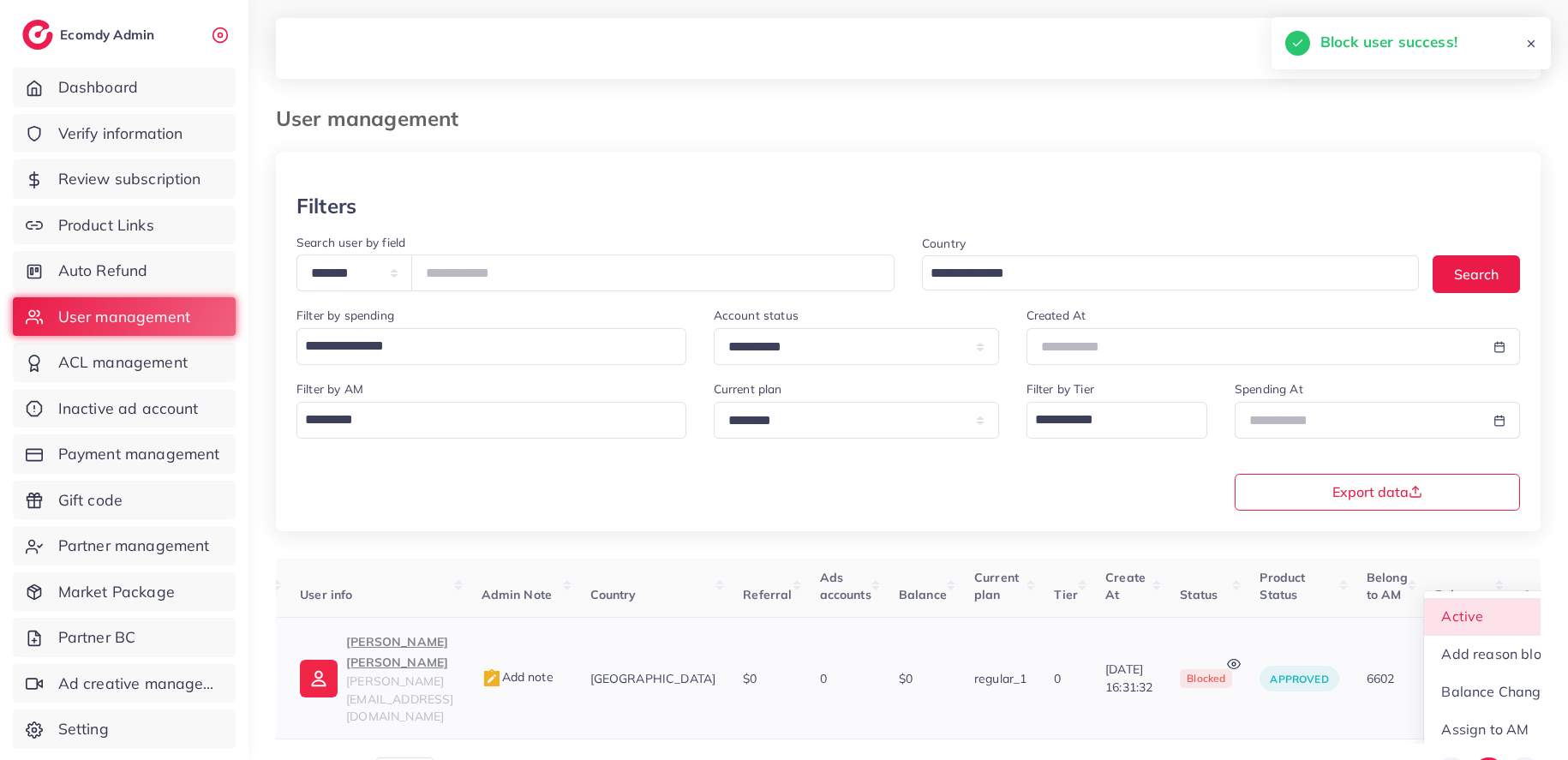
click at [1481, 598] on link "Active" at bounding box center [1499, 617] width 150 height 38
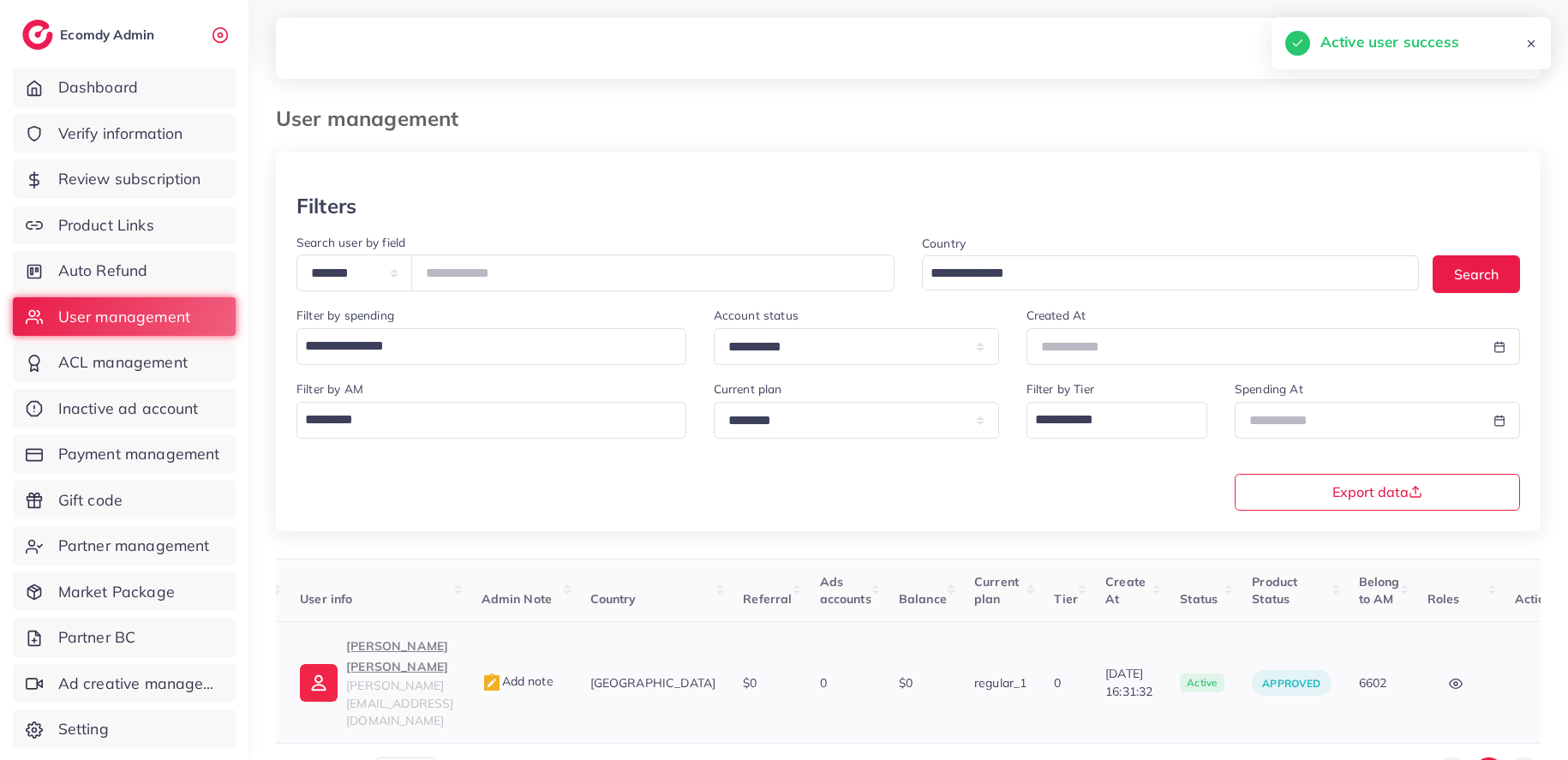
click at [382, 647] on p "Le Minh Thach" at bounding box center [399, 656] width 107 height 41
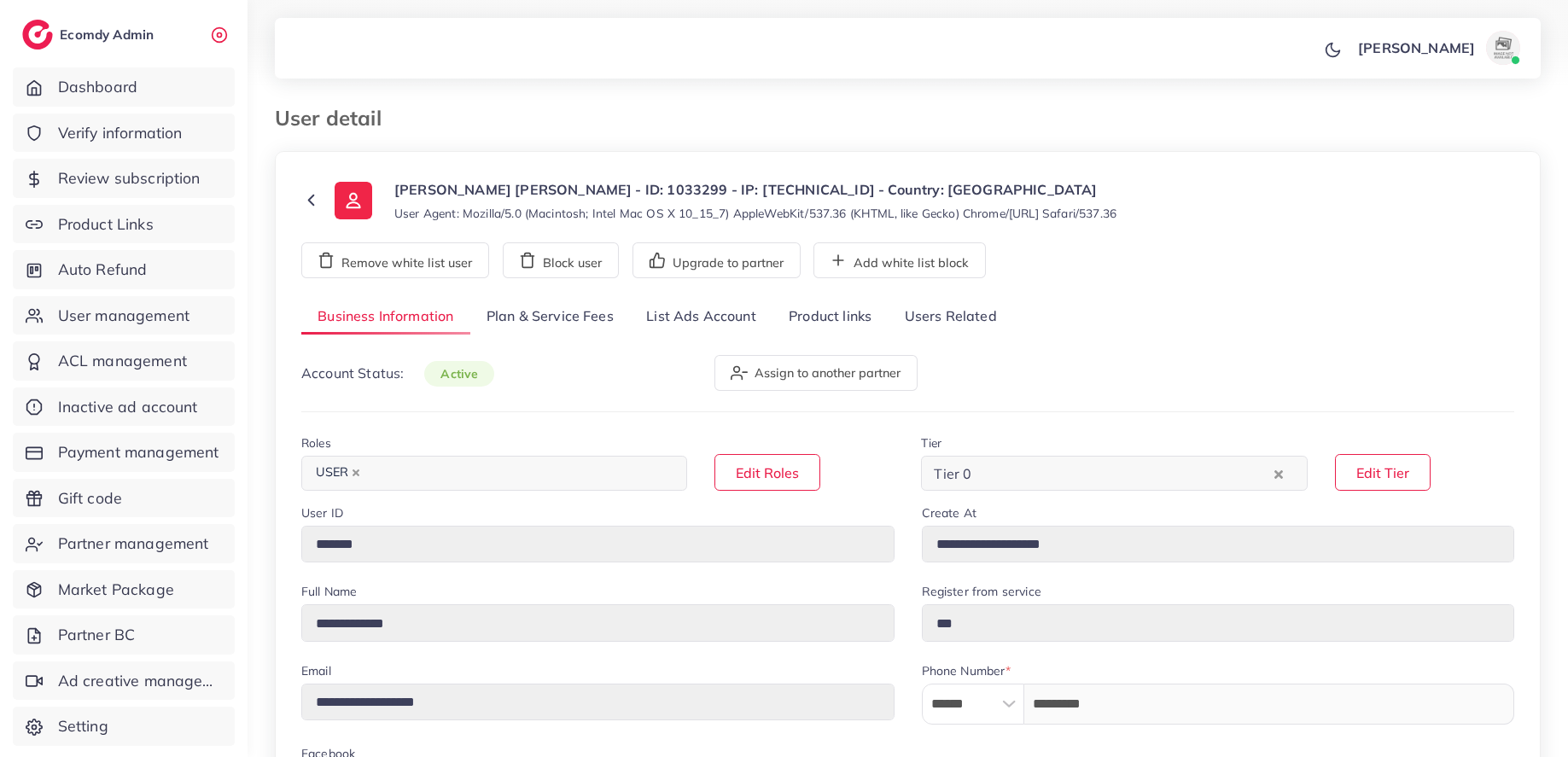
select select "*******"
click at [589, 315] on link "Plan & Service Fees" at bounding box center [549, 317] width 160 height 37
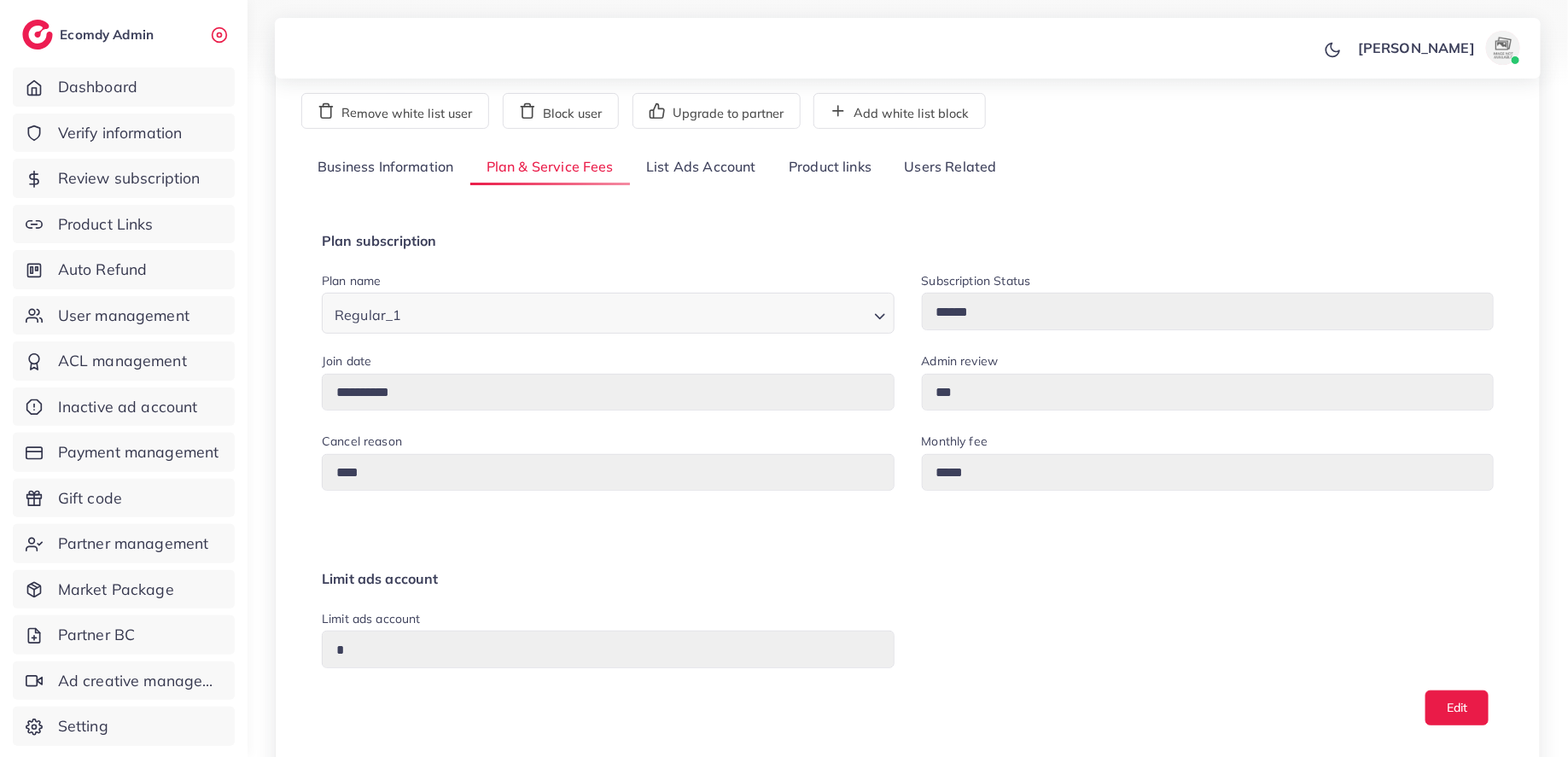
scroll to position [148, 0]
click at [678, 173] on link "List Ads Account" at bounding box center [701, 169] width 142 height 37
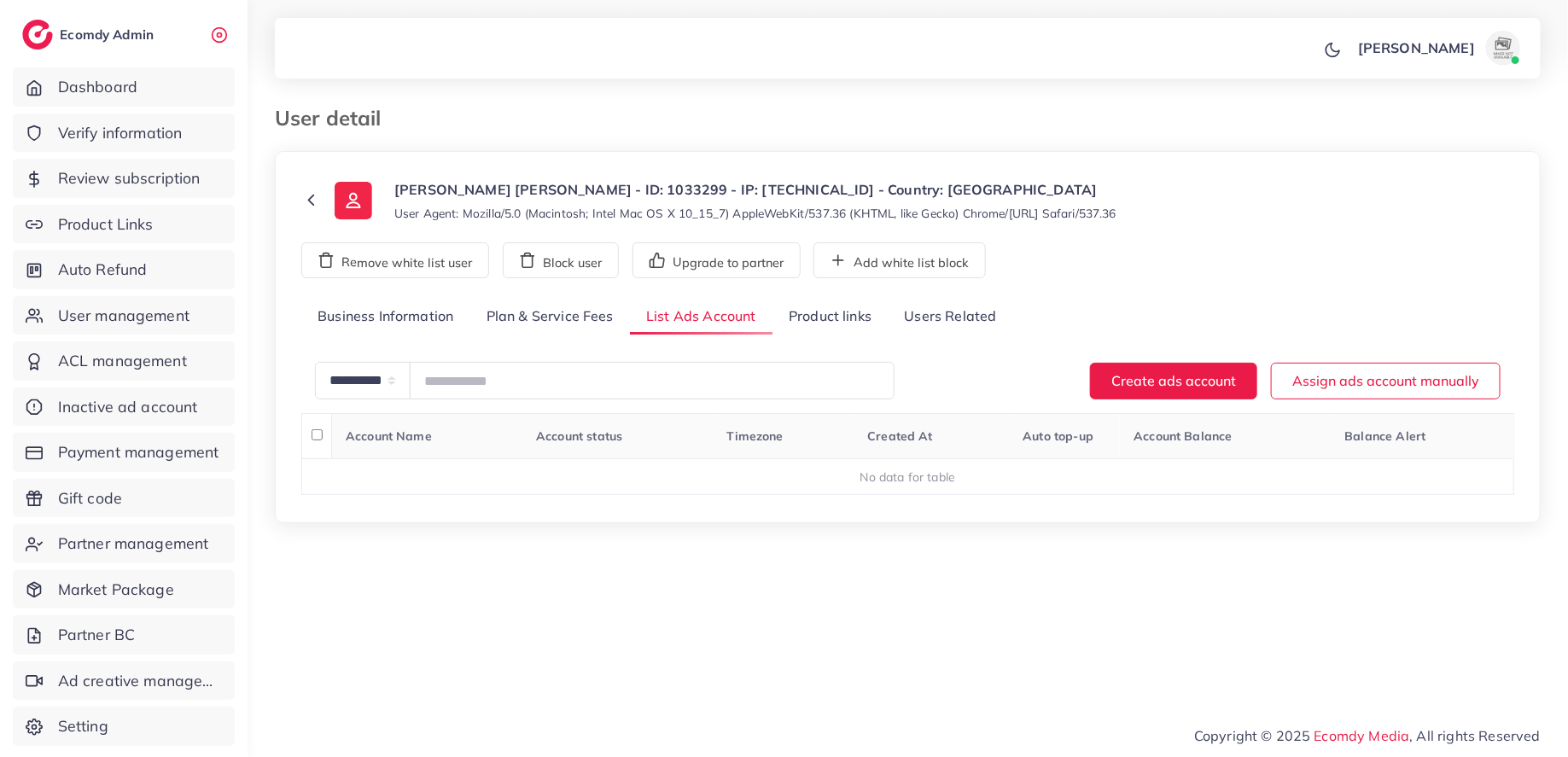
scroll to position [0, 0]
click at [844, 318] on link "Product links" at bounding box center [831, 317] width 115 height 37
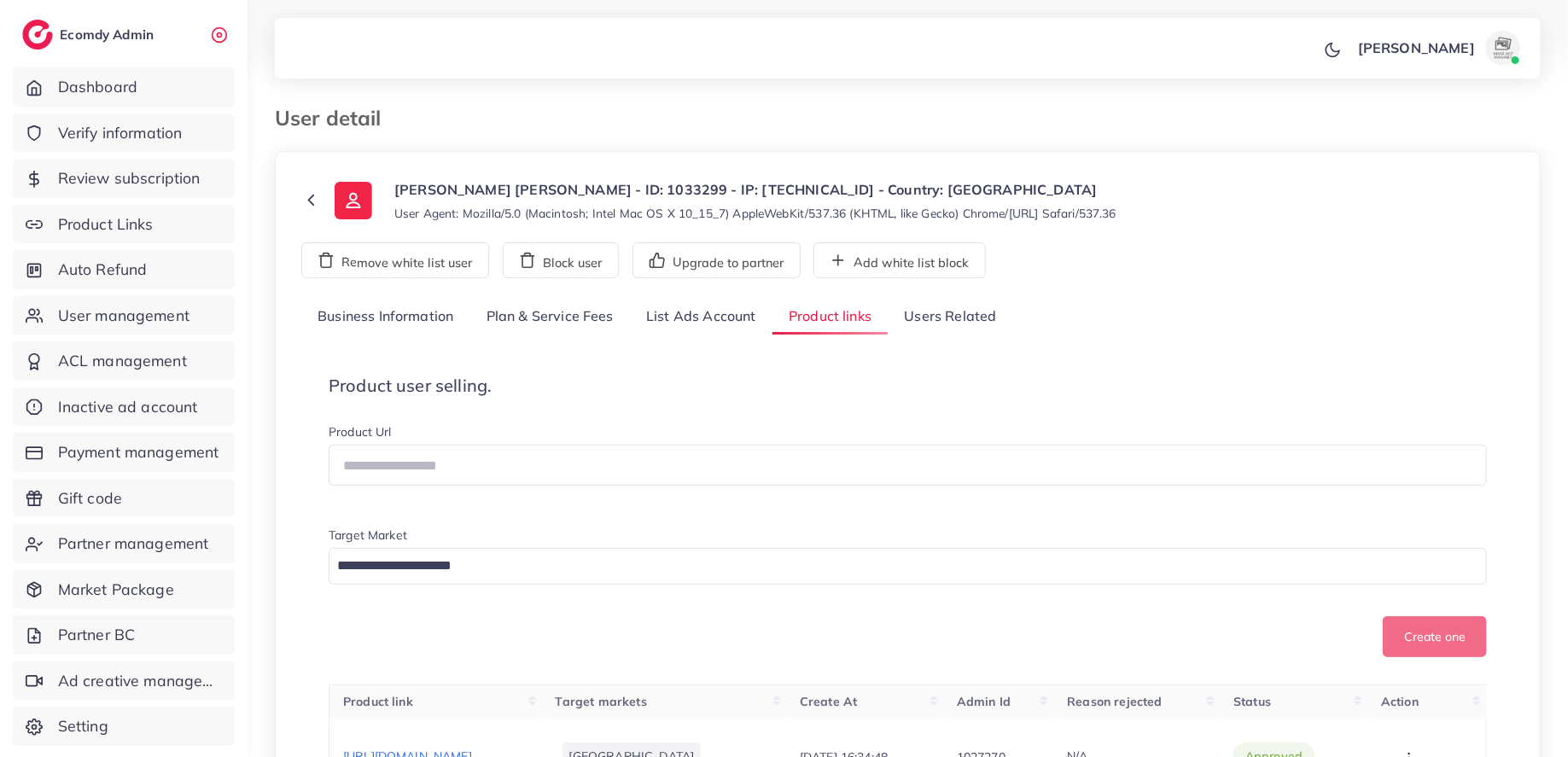
click at [550, 312] on link "Plan & Service Fees" at bounding box center [549, 317] width 160 height 37
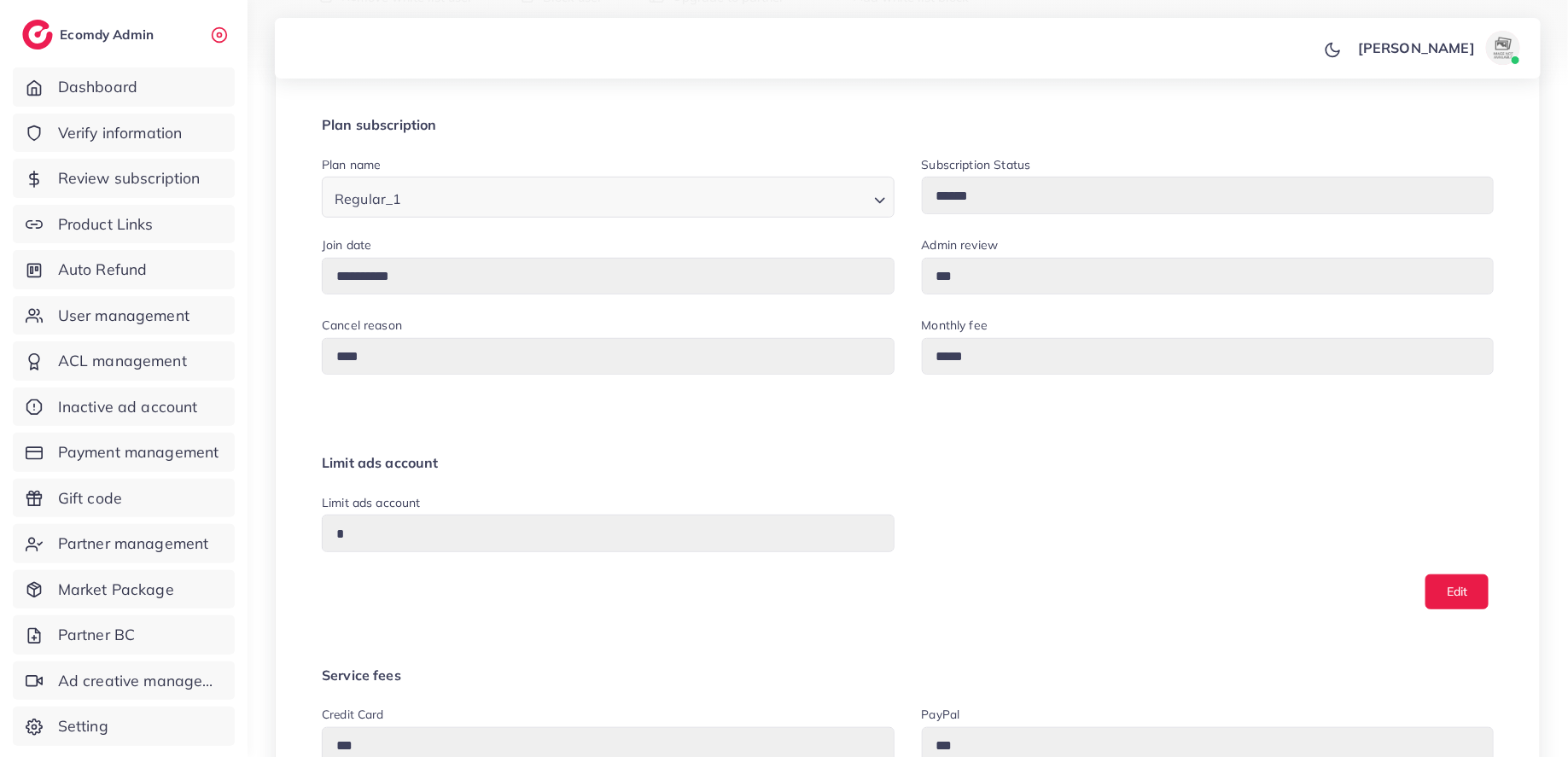
scroll to position [277, 0]
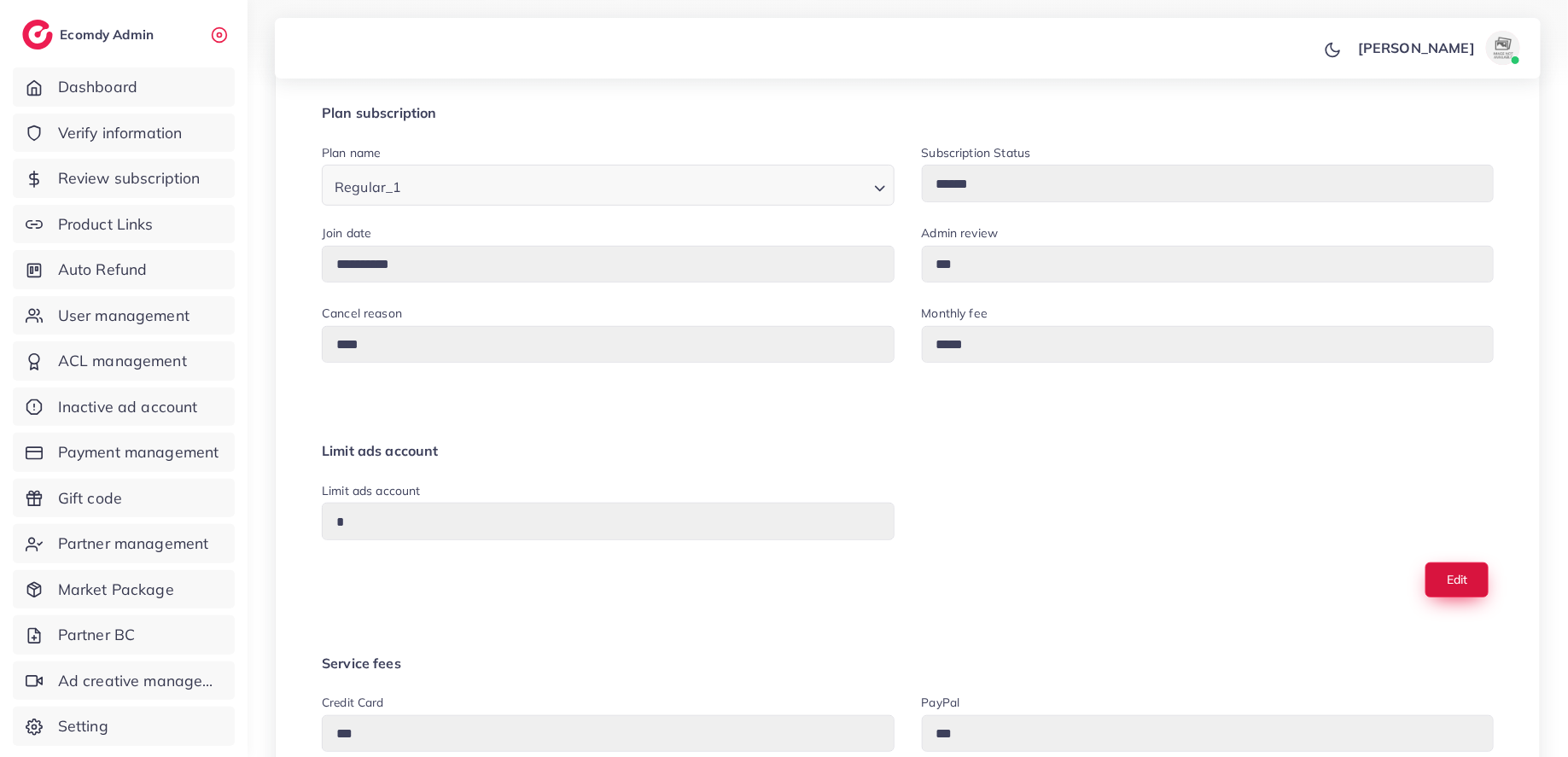
click at [1465, 572] on button "Edit" at bounding box center [1458, 579] width 64 height 35
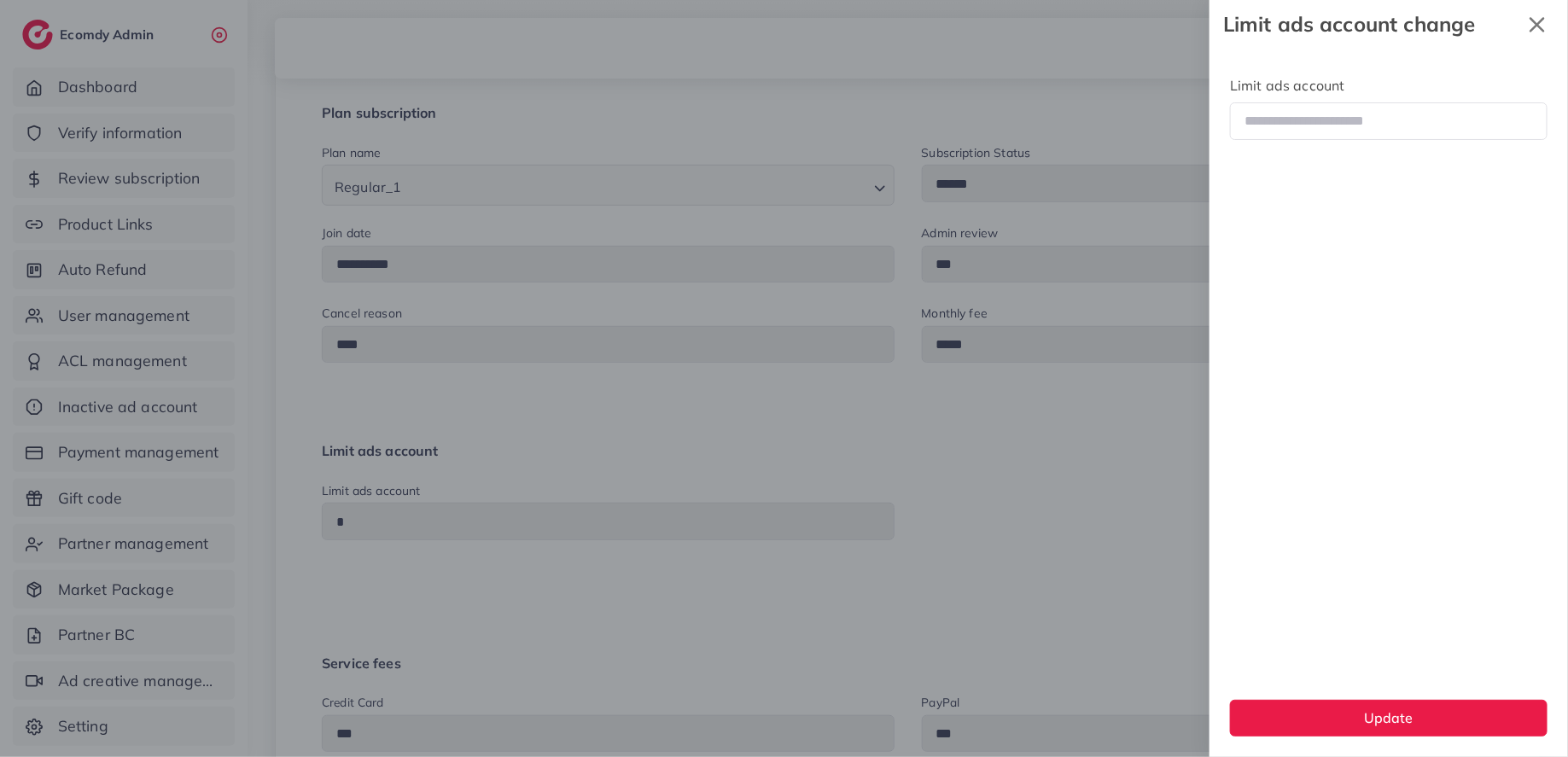
click at [1538, 22] on icon "x" at bounding box center [1537, 25] width 34 height 34
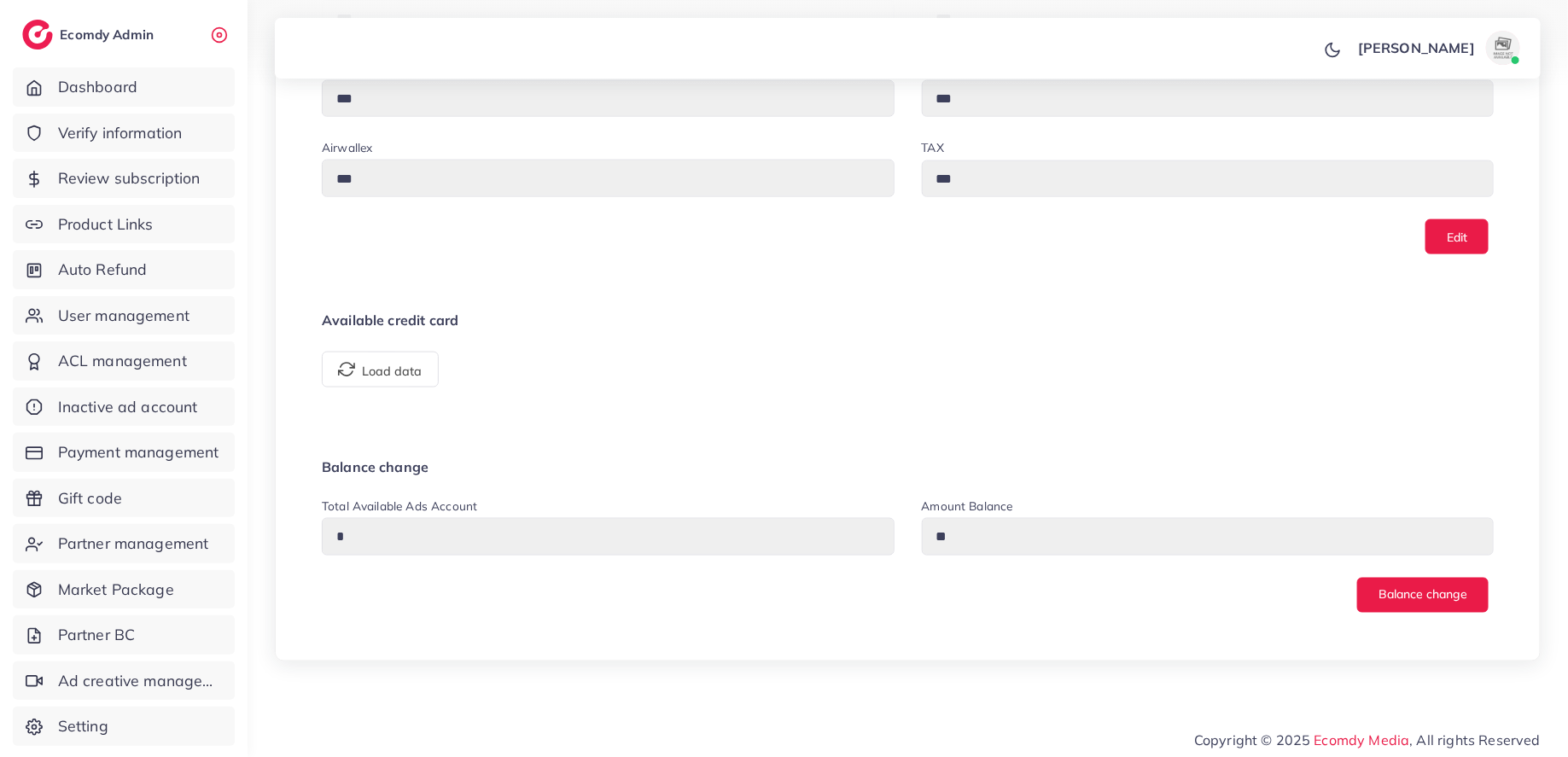
scroll to position [52, 0]
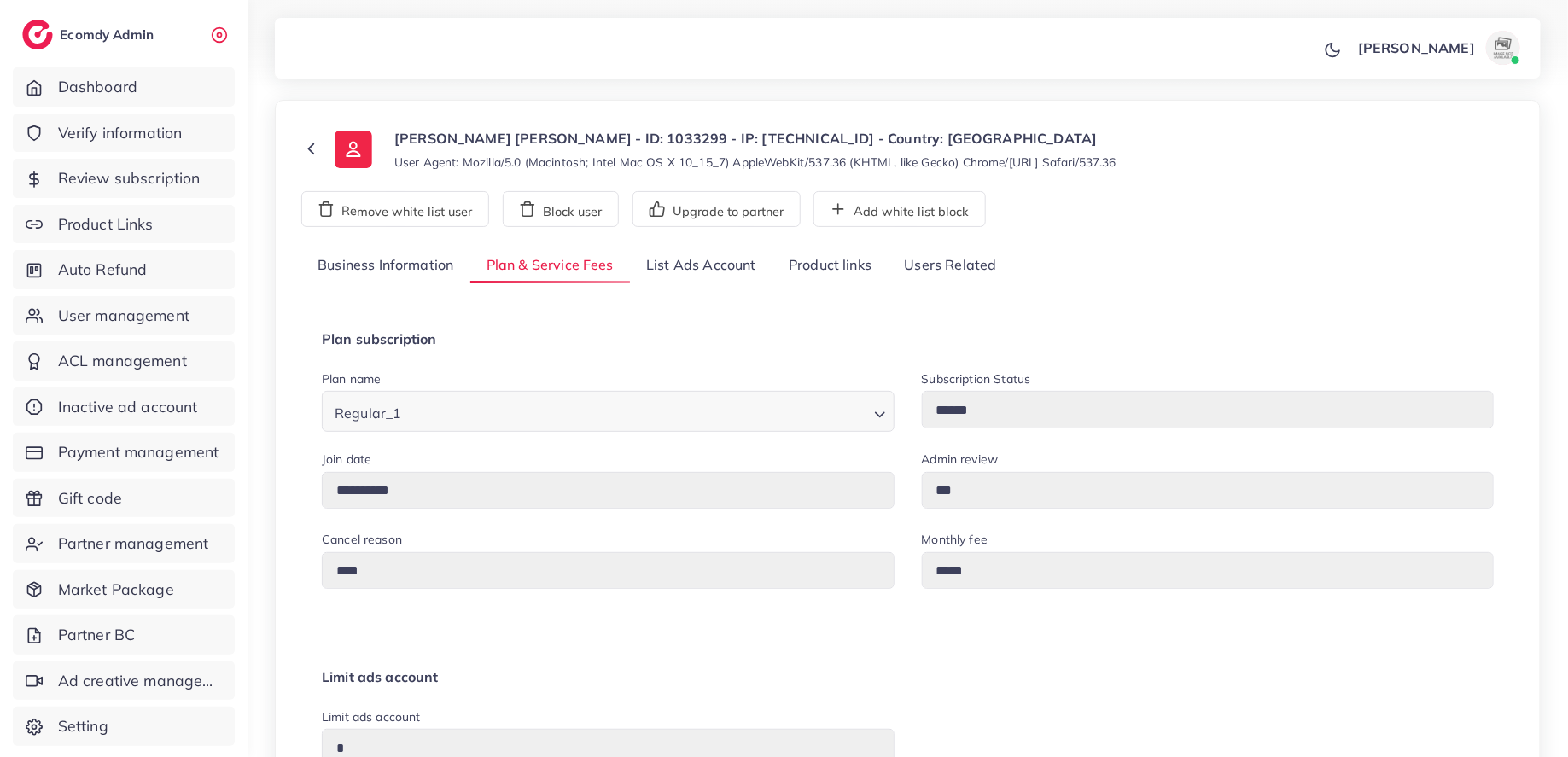
click at [407, 275] on link "Business Information" at bounding box center [386, 265] width 169 height 37
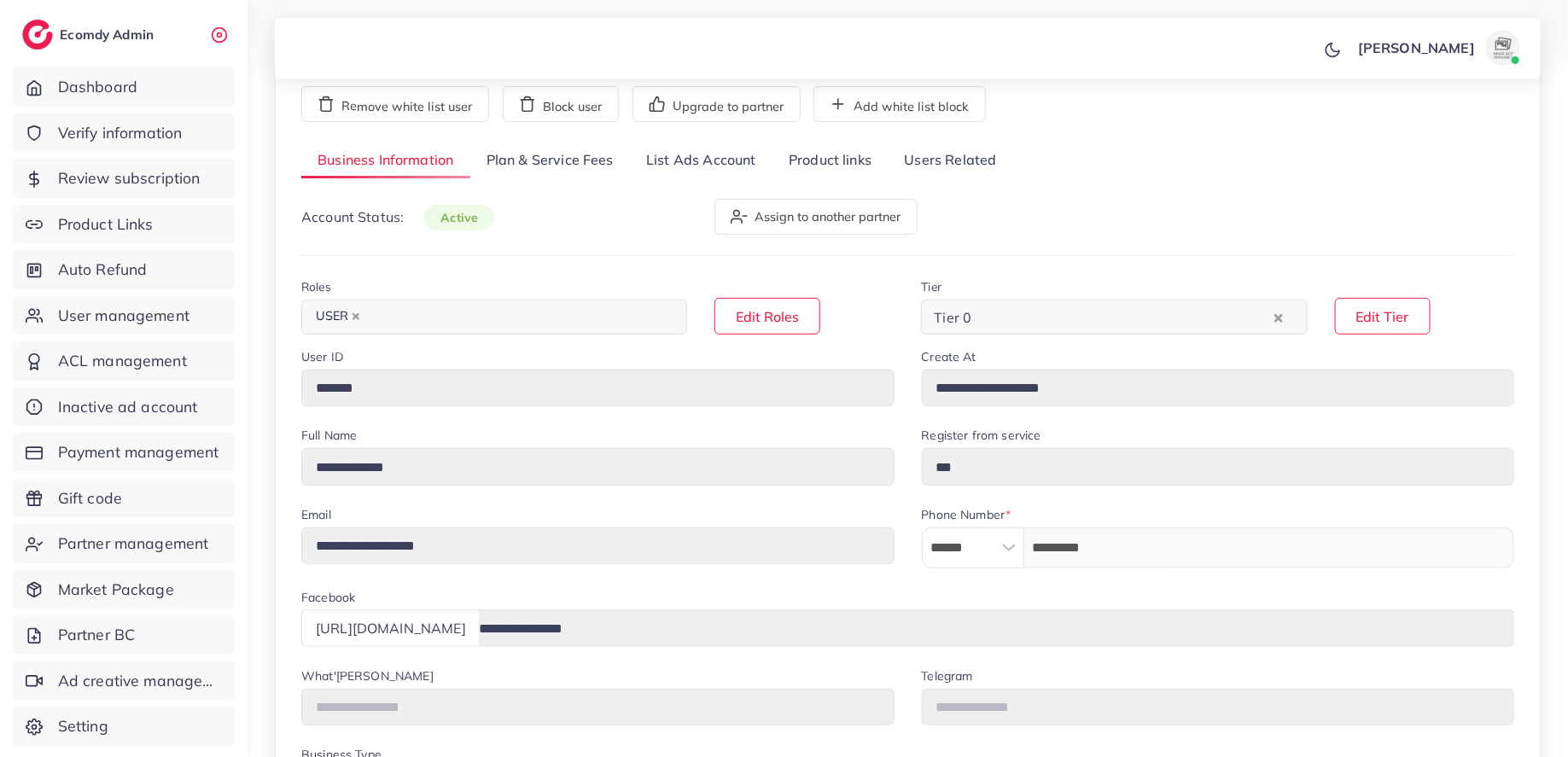
scroll to position [155, 0]
click at [553, 168] on link "Plan & Service Fees" at bounding box center [549, 162] width 160 height 37
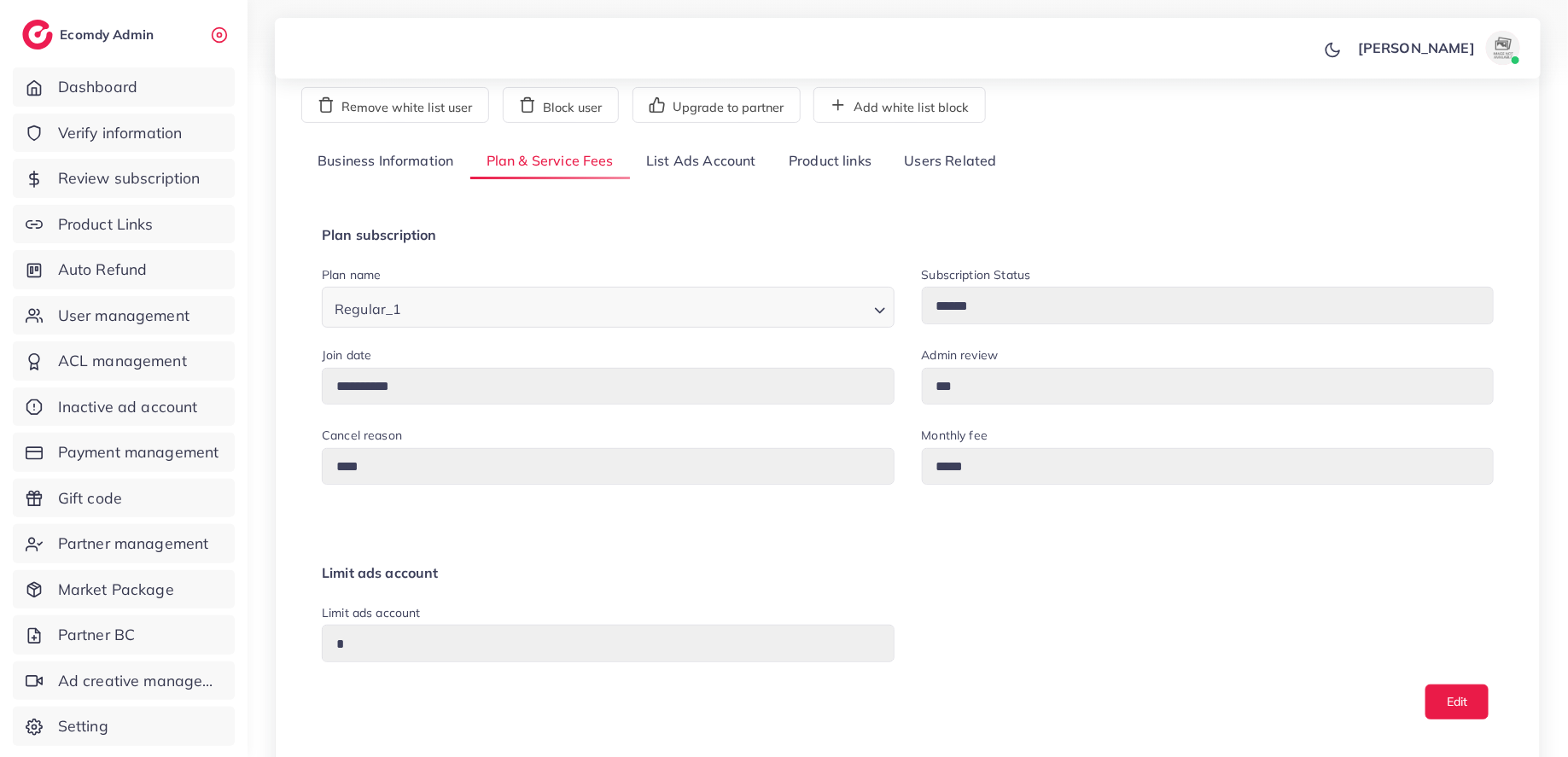
scroll to position [156, 0]
click at [391, 310] on span "Regular_1" at bounding box center [368, 308] width 74 height 25
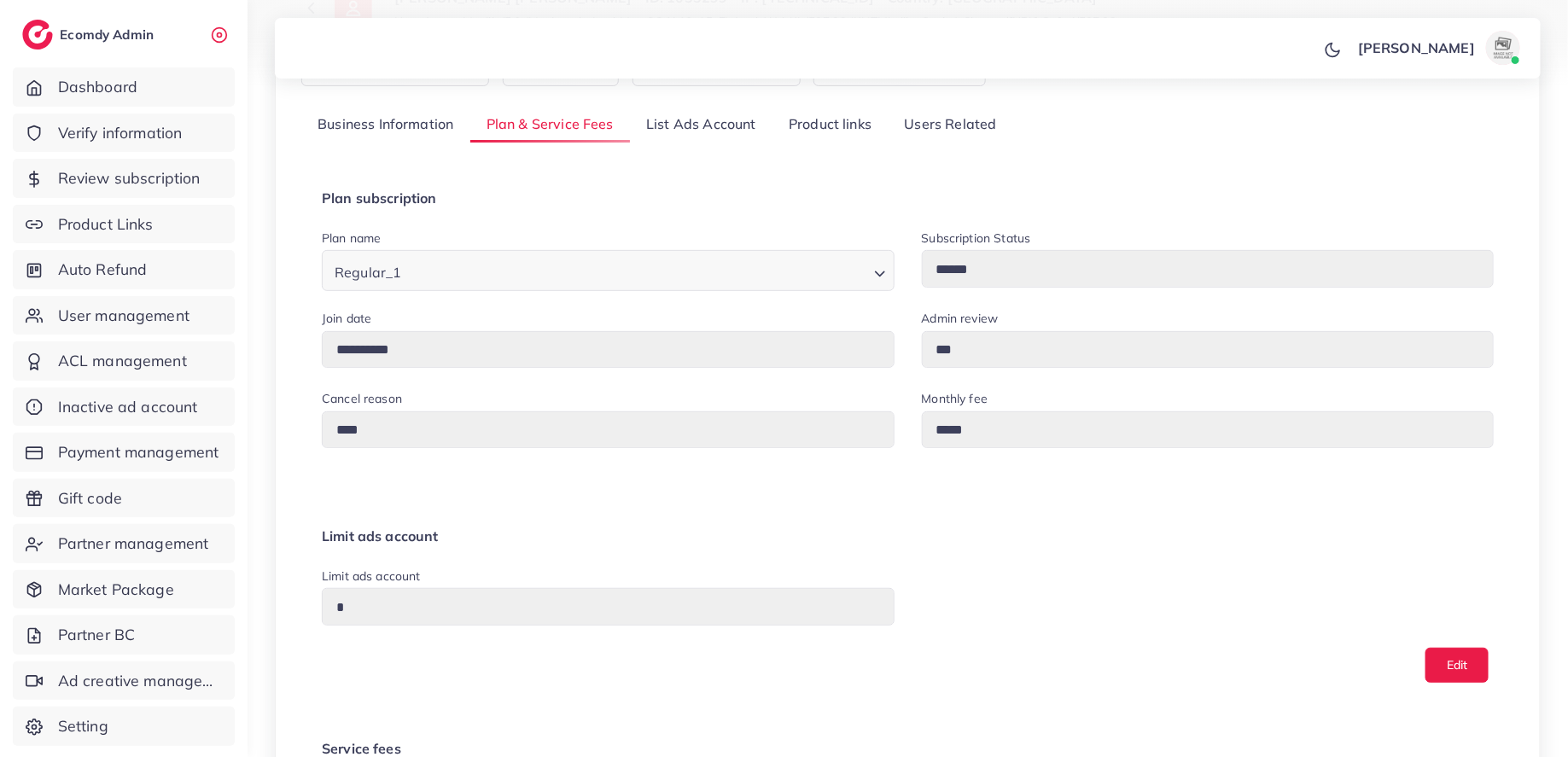
scroll to position [0, 0]
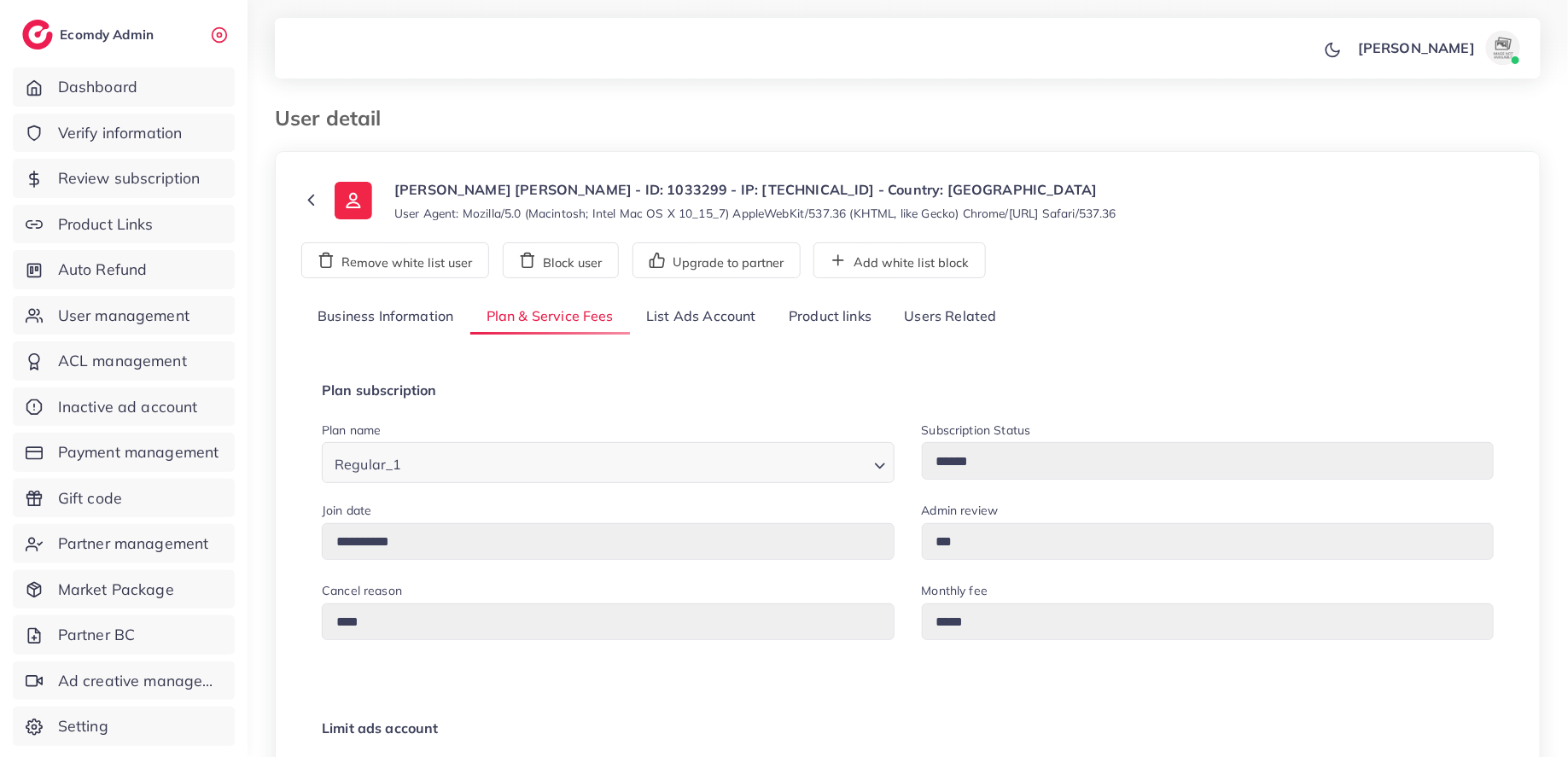
click at [709, 330] on link "List Ads Account" at bounding box center [701, 317] width 142 height 37
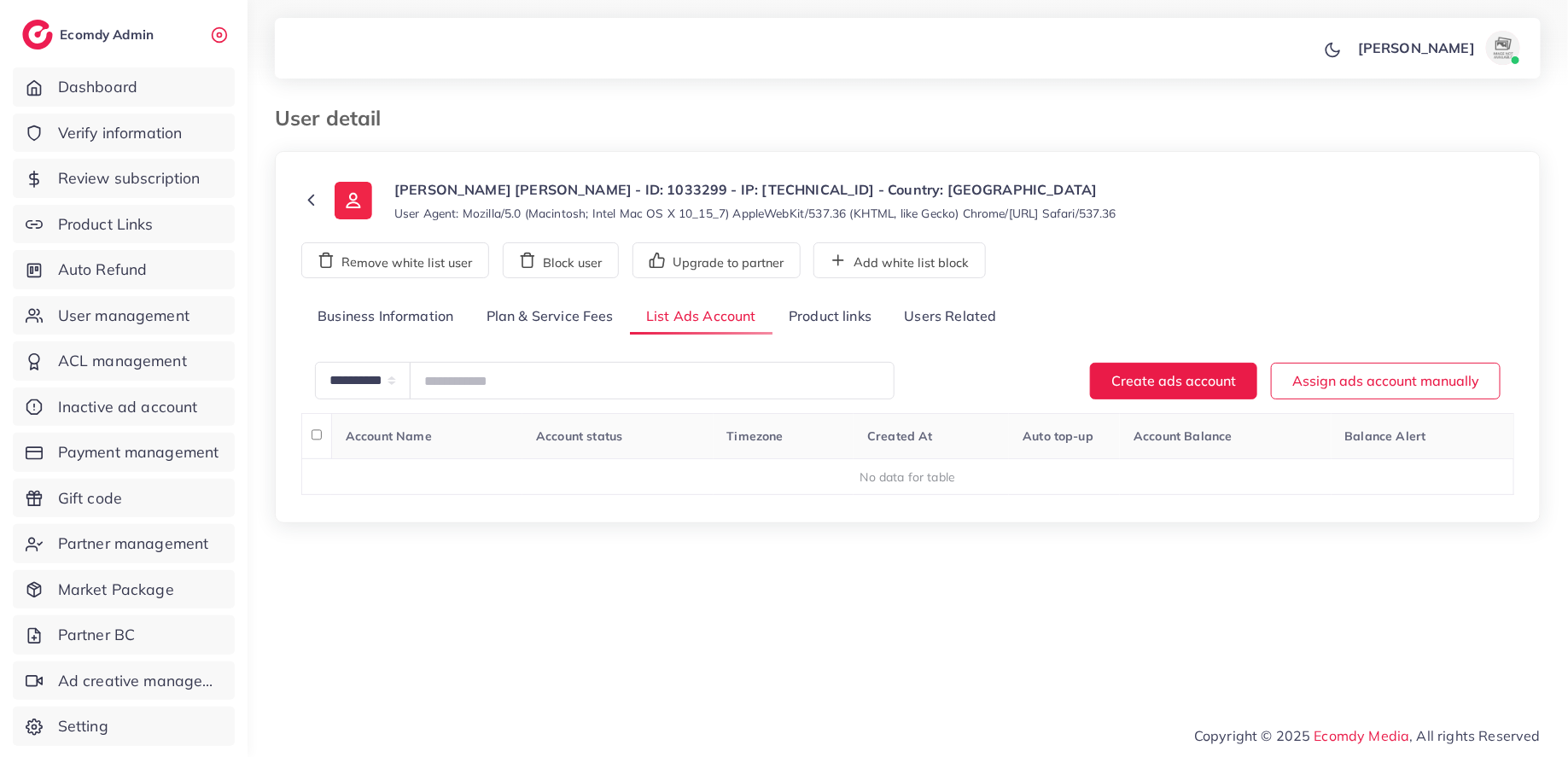
click at [584, 331] on link "Plan & Service Fees" at bounding box center [549, 317] width 160 height 37
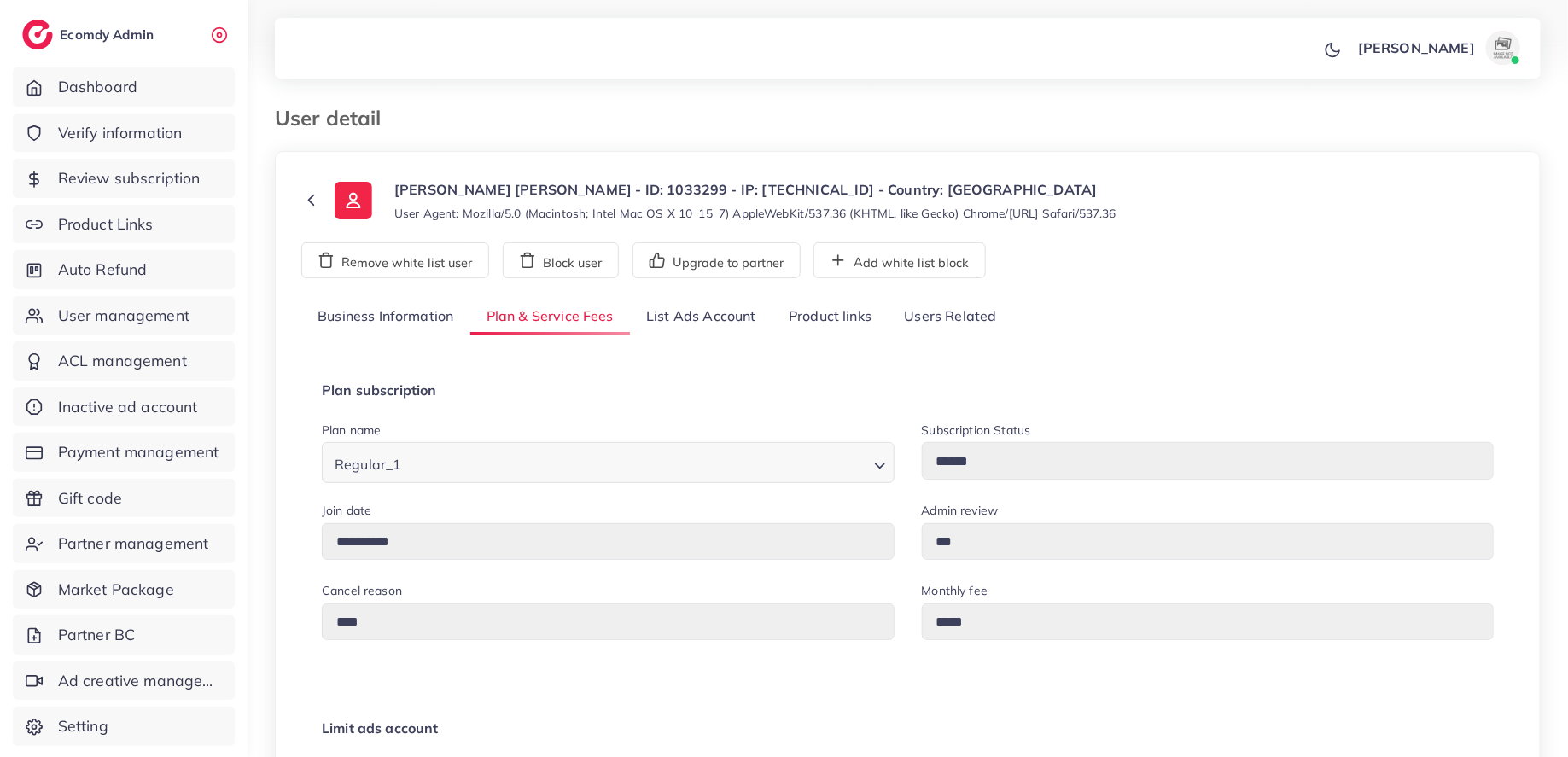
click at [397, 314] on link "Business Information" at bounding box center [386, 317] width 169 height 37
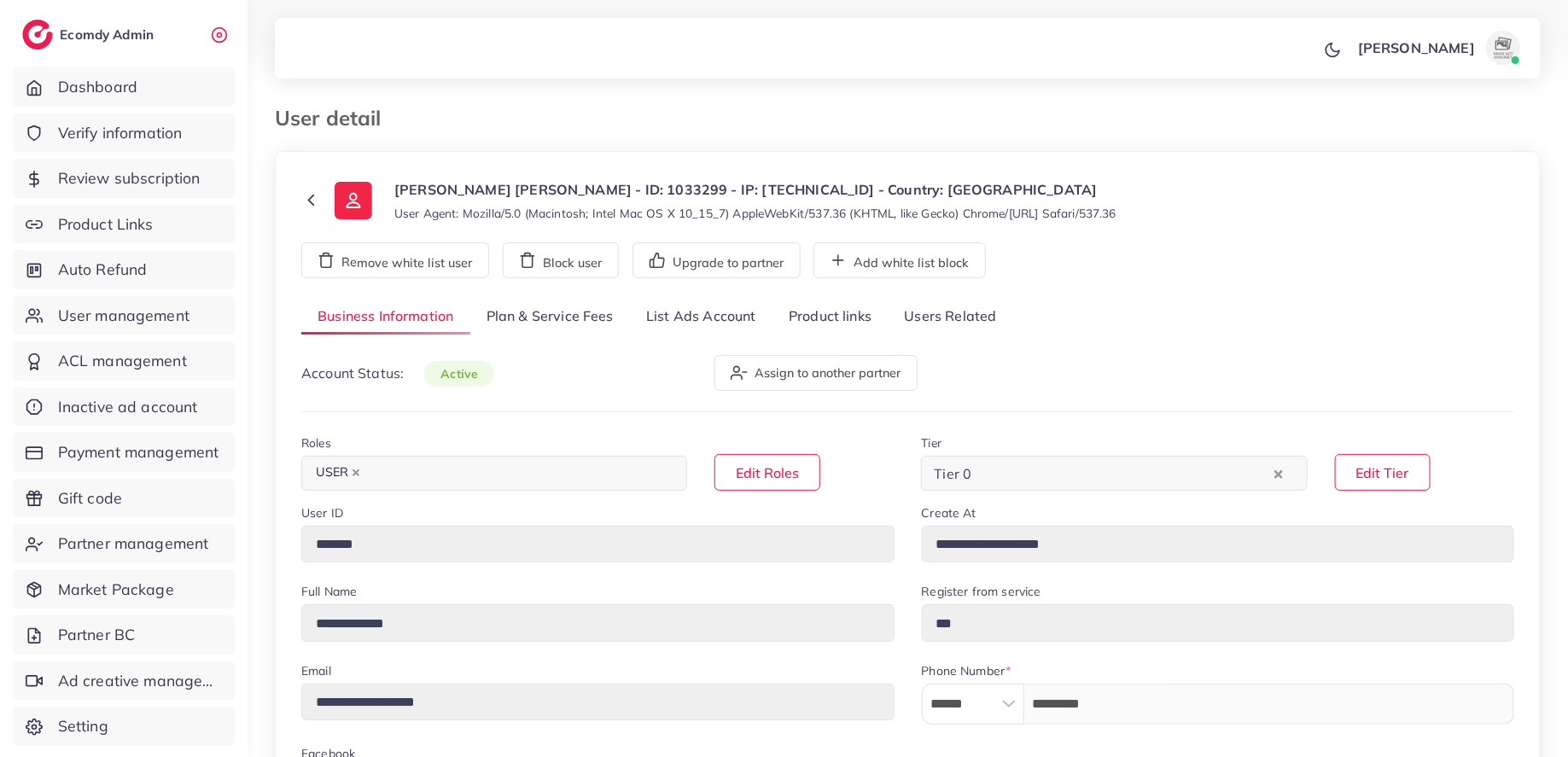
click at [546, 312] on link "Plan & Service Fees" at bounding box center [549, 317] width 160 height 37
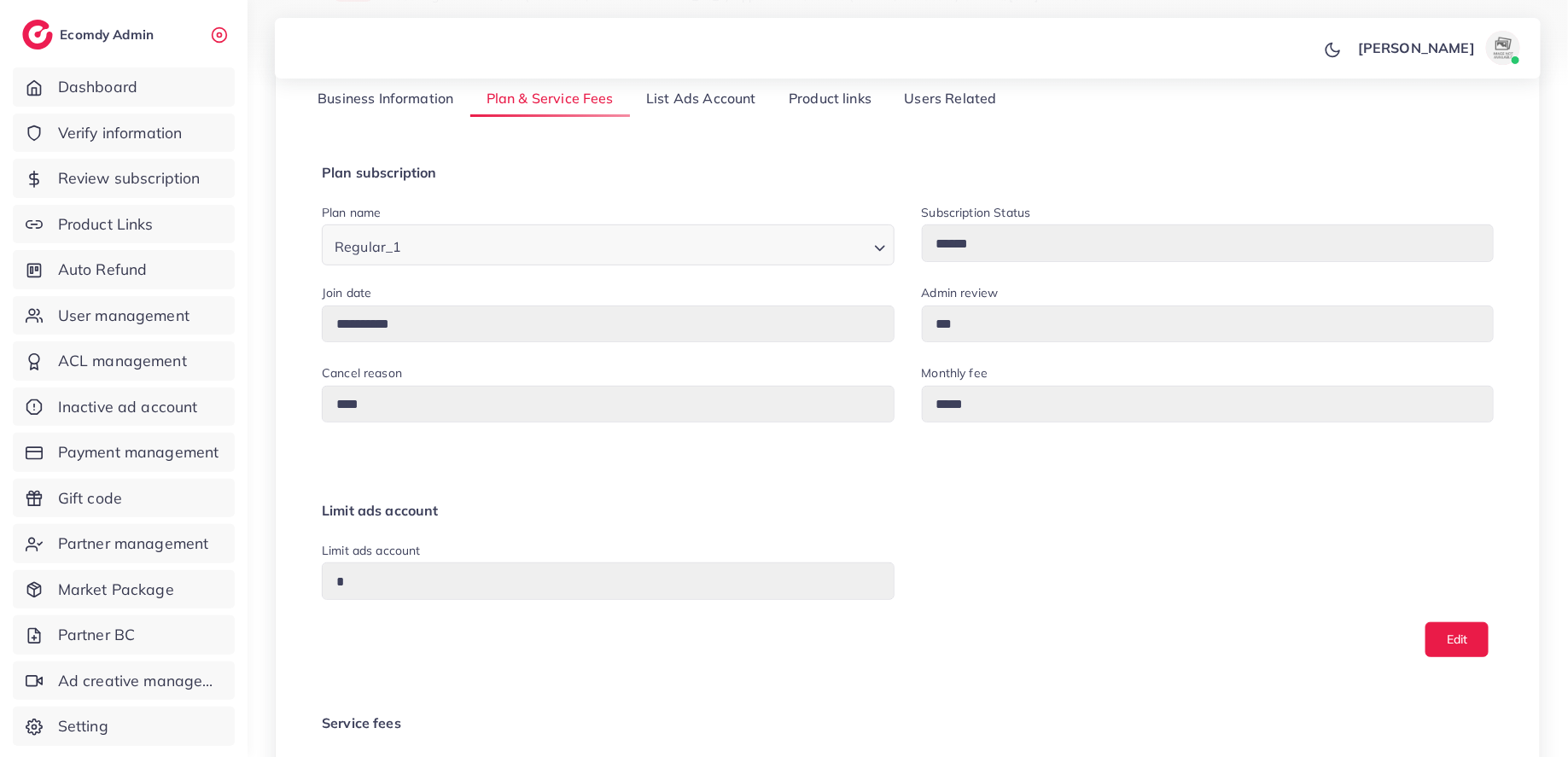
scroll to position [543, 0]
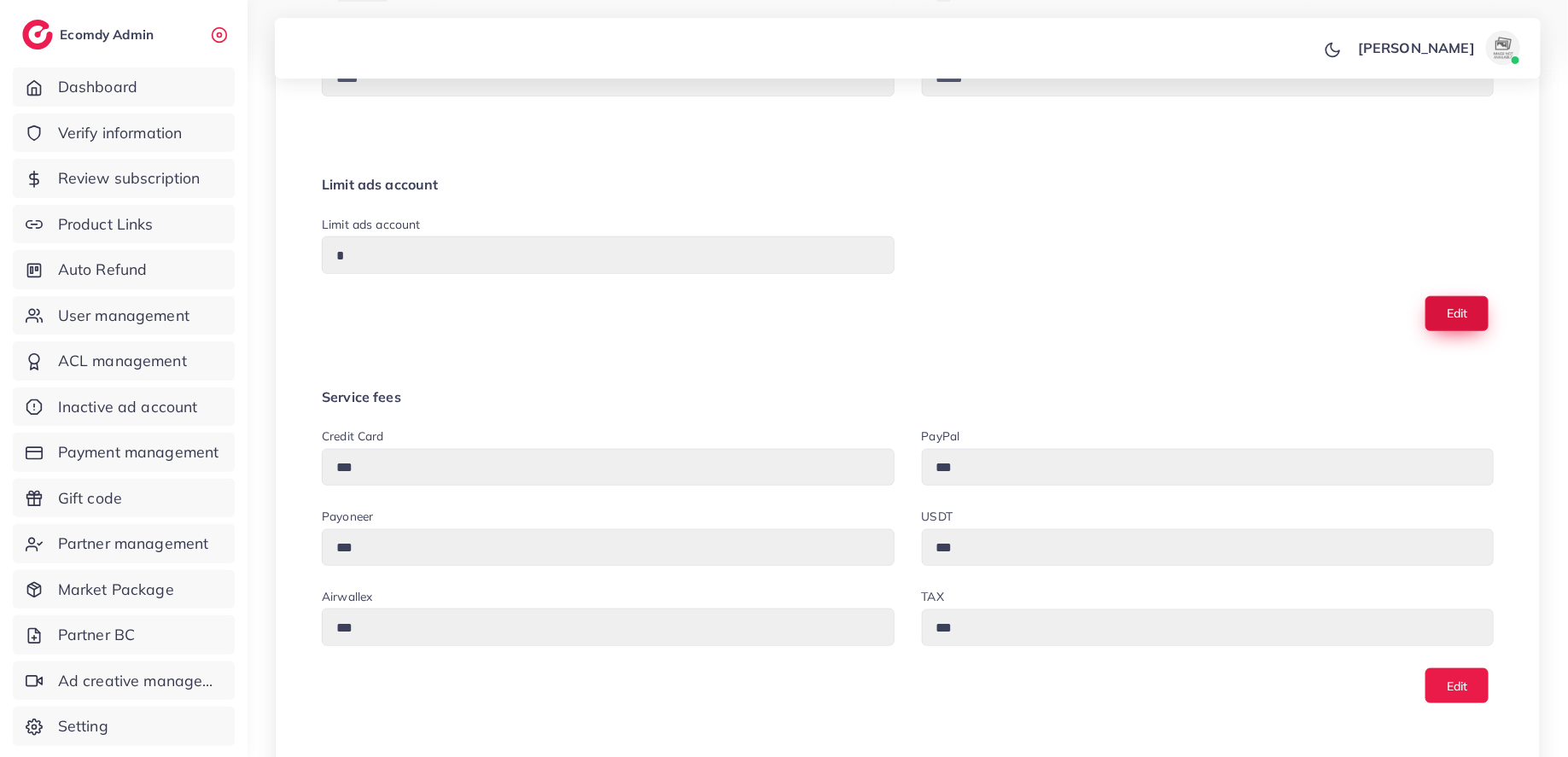
click at [1453, 317] on button "Edit" at bounding box center [1458, 313] width 64 height 35
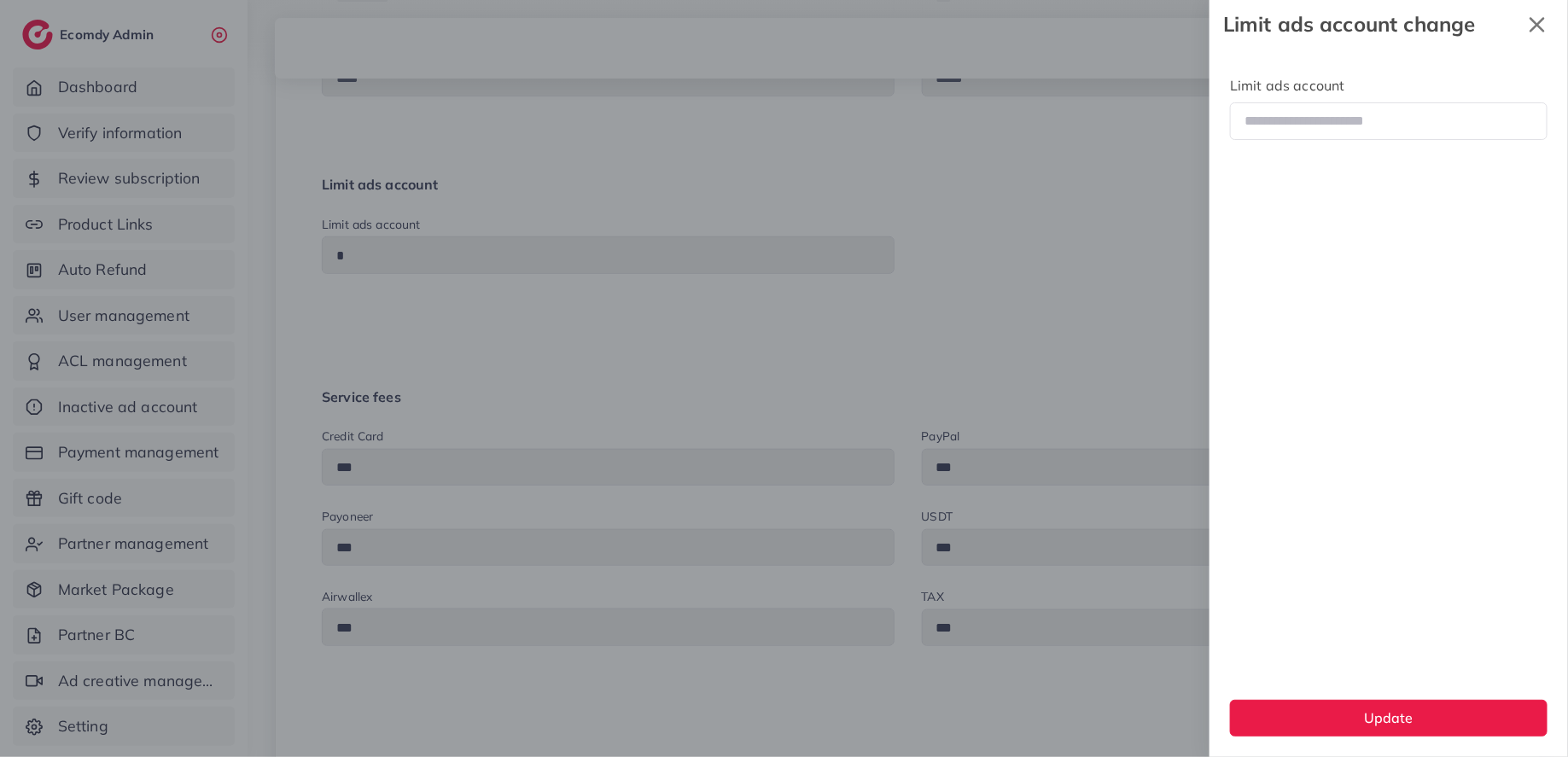
click at [1541, 15] on icon "x" at bounding box center [1537, 25] width 34 height 34
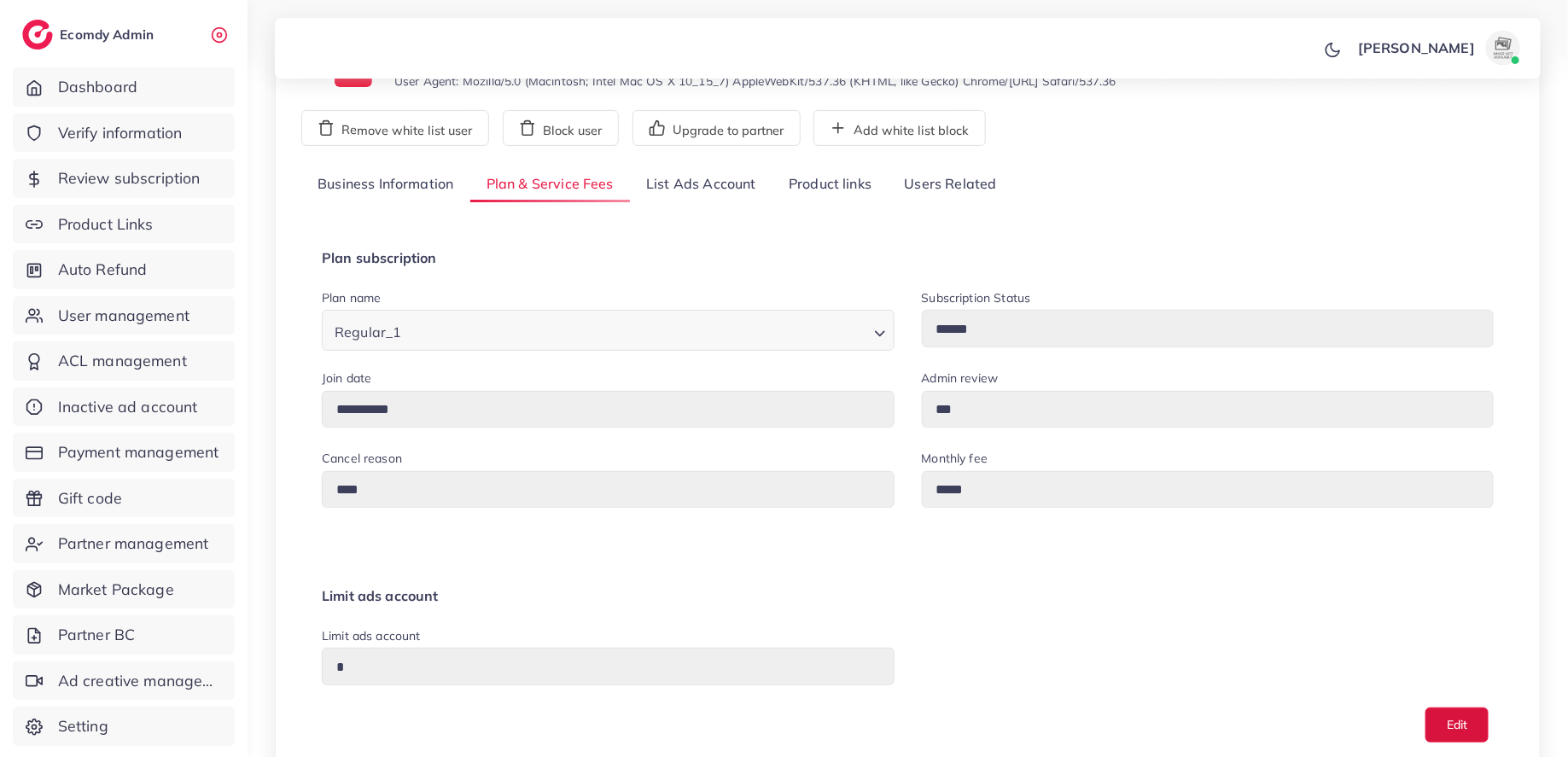
scroll to position [170, 0]
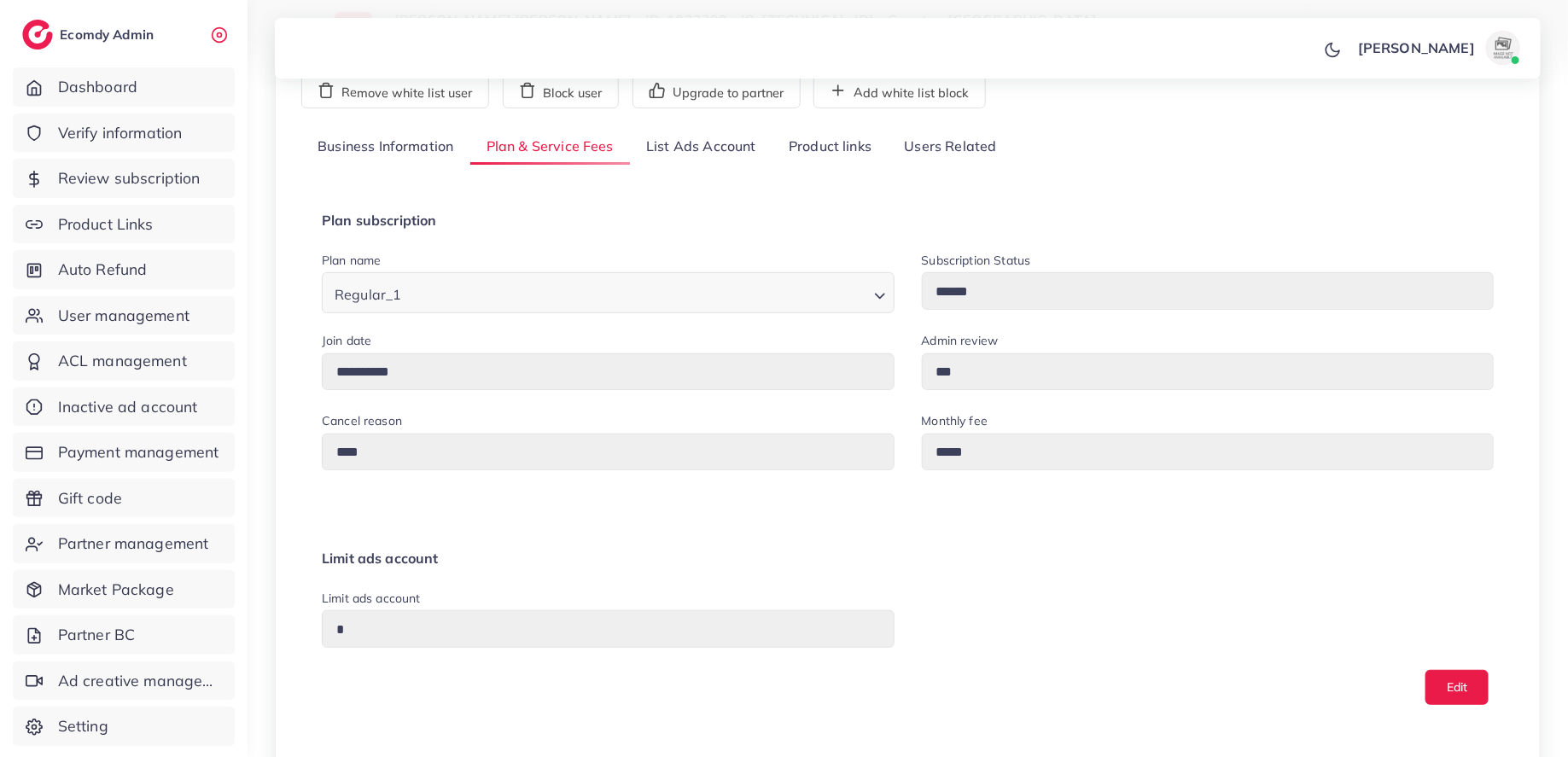
click at [1261, 530] on div "Limit ads account Limit ads account * Edit" at bounding box center [907, 628] width 1213 height 196
click at [1459, 675] on button "Edit" at bounding box center [1458, 687] width 64 height 35
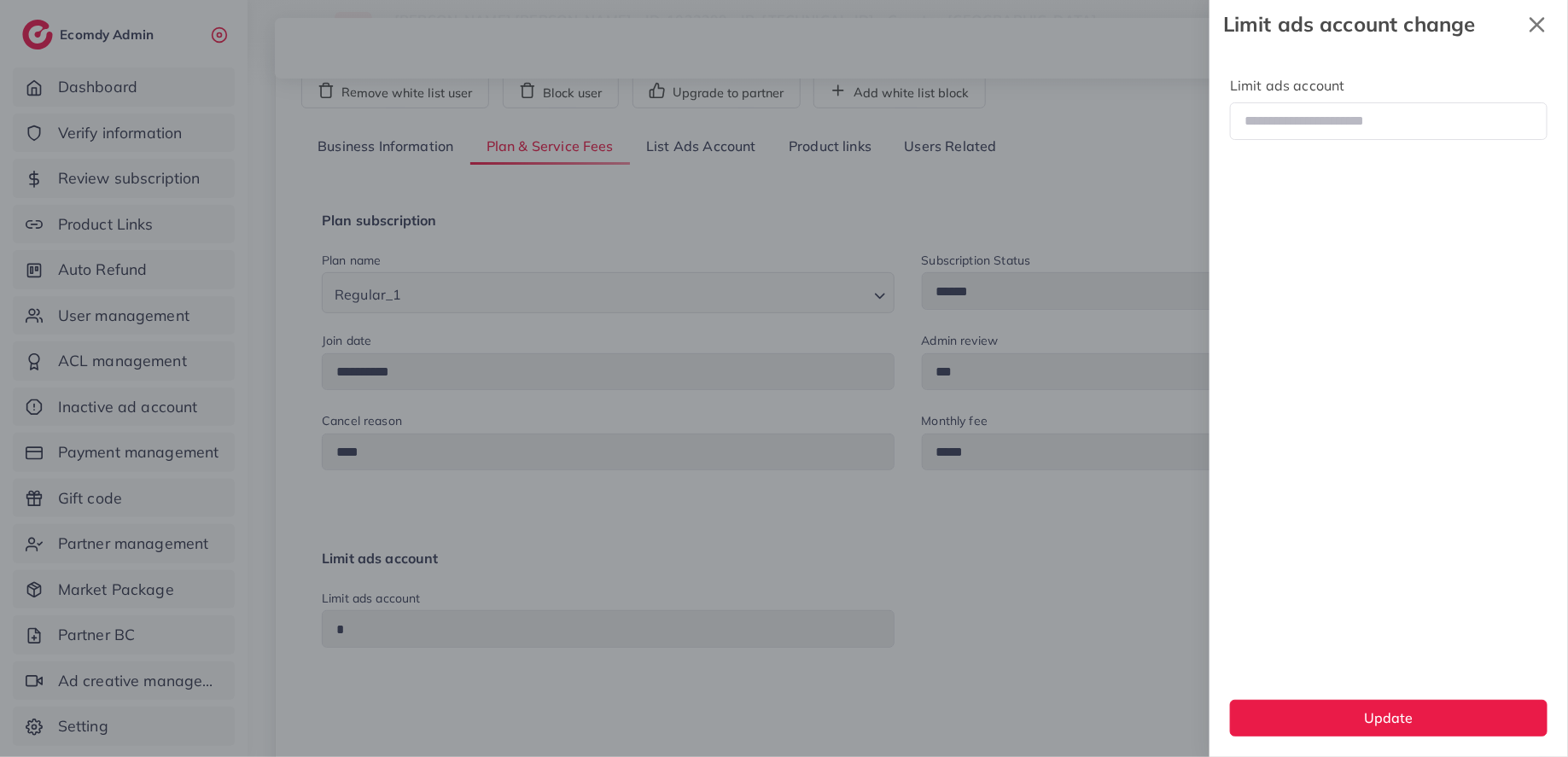
click at [1539, 22] on icon "x" at bounding box center [1537, 24] width 15 height 15
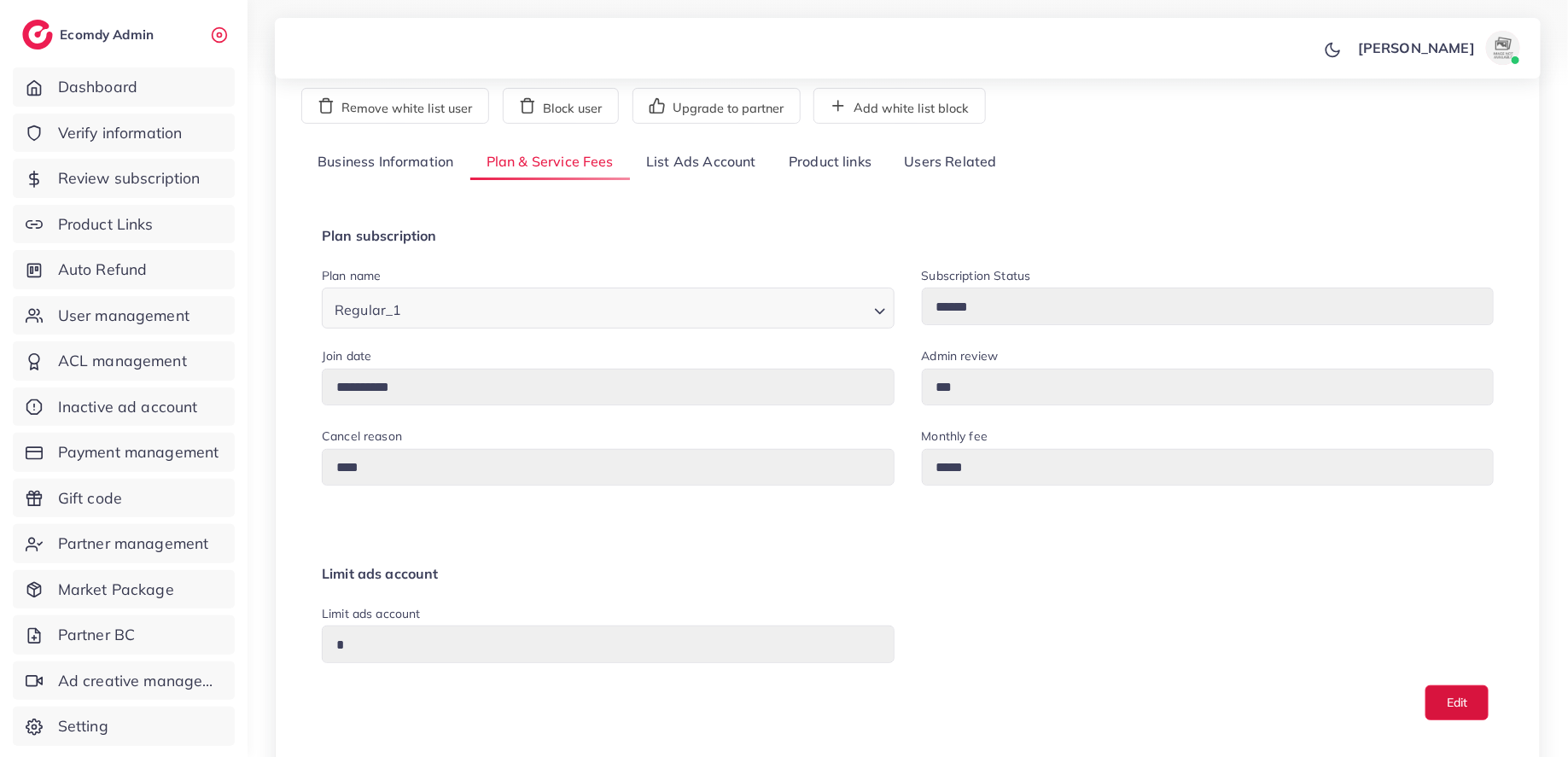
scroll to position [156, 0]
click at [1487, 706] on button "Edit" at bounding box center [1458, 700] width 64 height 35
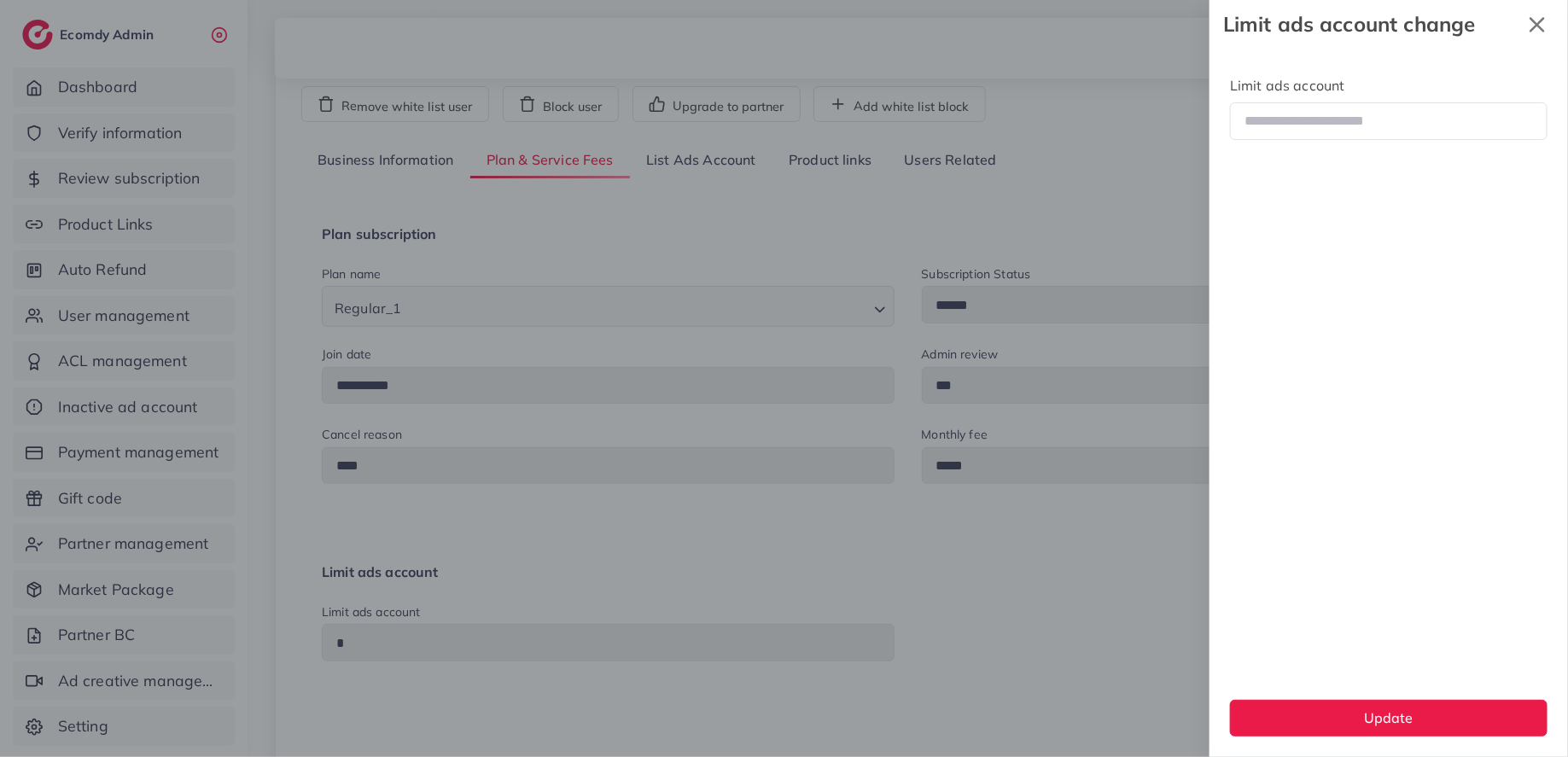
click at [1545, 24] on icon "x" at bounding box center [1537, 25] width 34 height 34
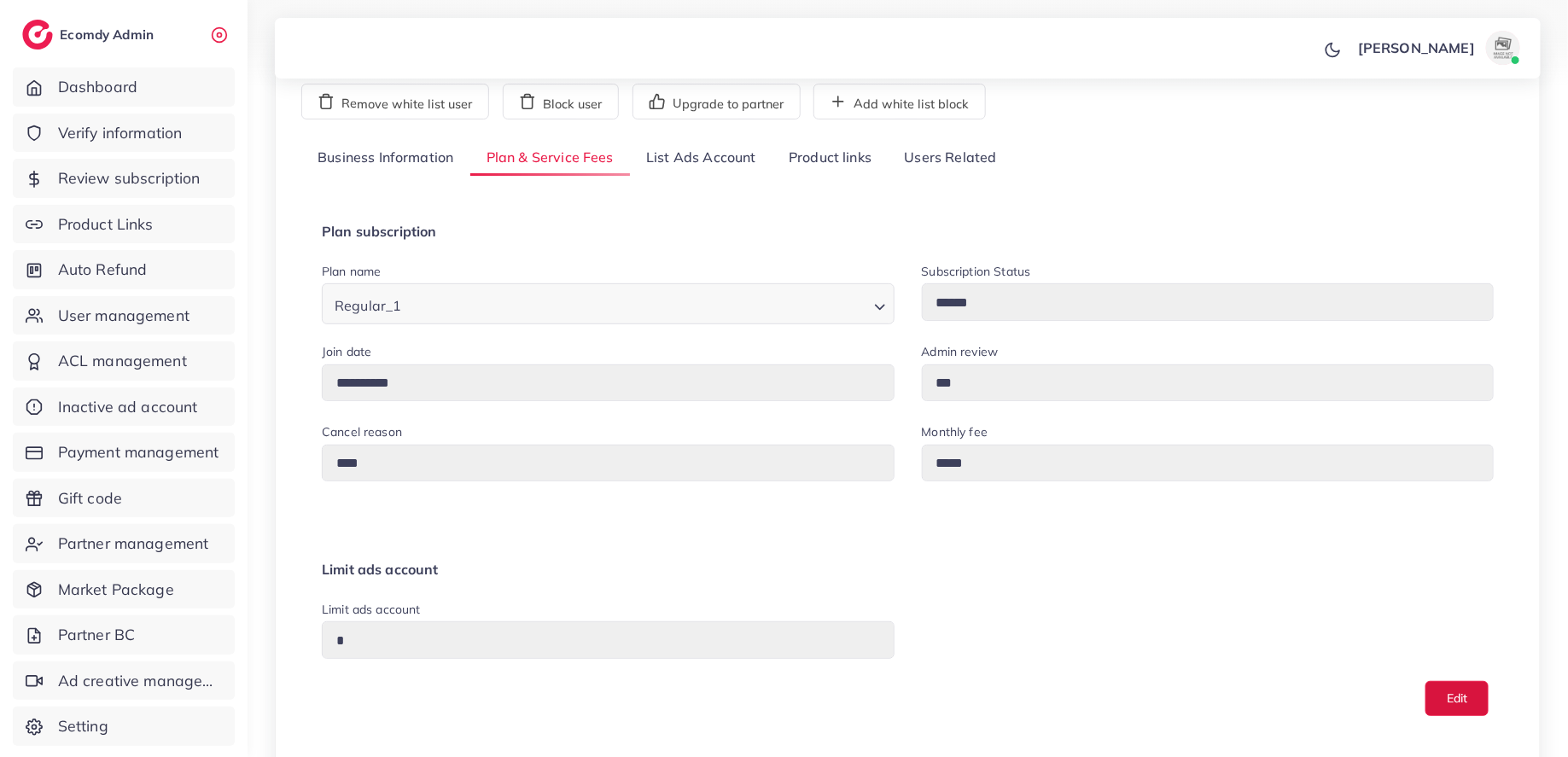
scroll to position [154, 0]
